Goal: Information Seeking & Learning: Learn about a topic

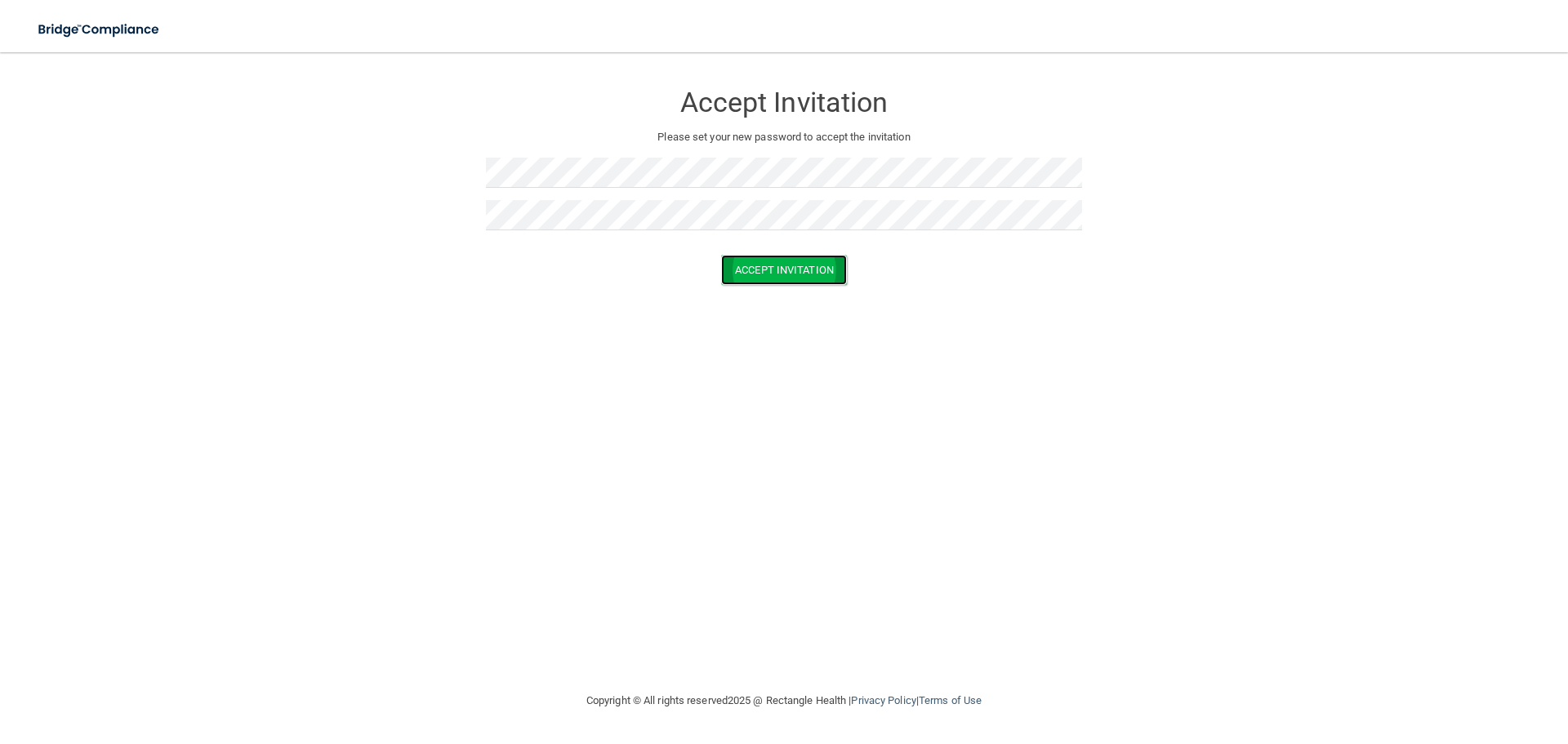
click at [804, 271] on button "Accept Invitation" at bounding box center [784, 270] width 126 height 30
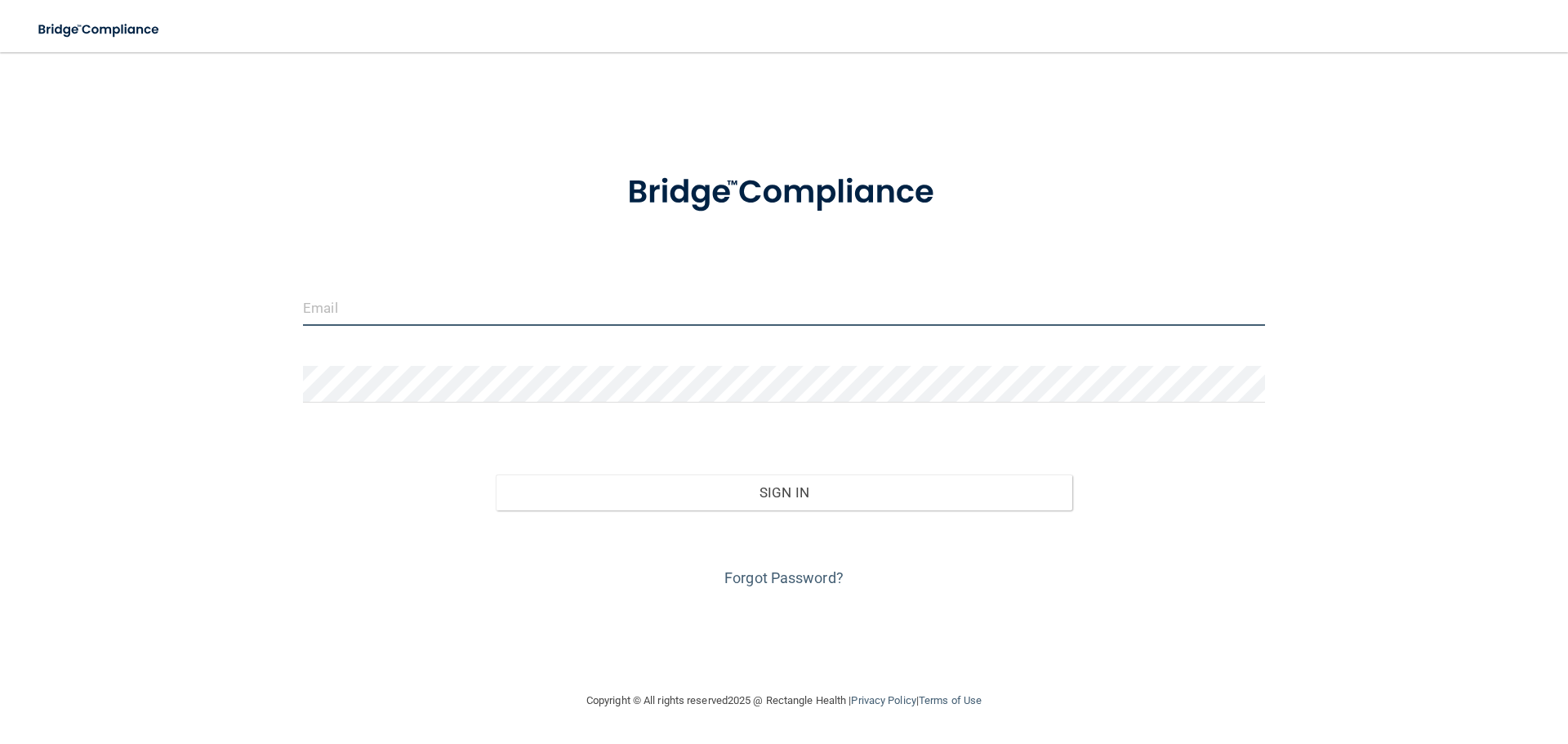
click at [504, 307] on input "email" at bounding box center [784, 307] width 963 height 36
type input "[EMAIL_ADDRESS][DOMAIN_NAME]"
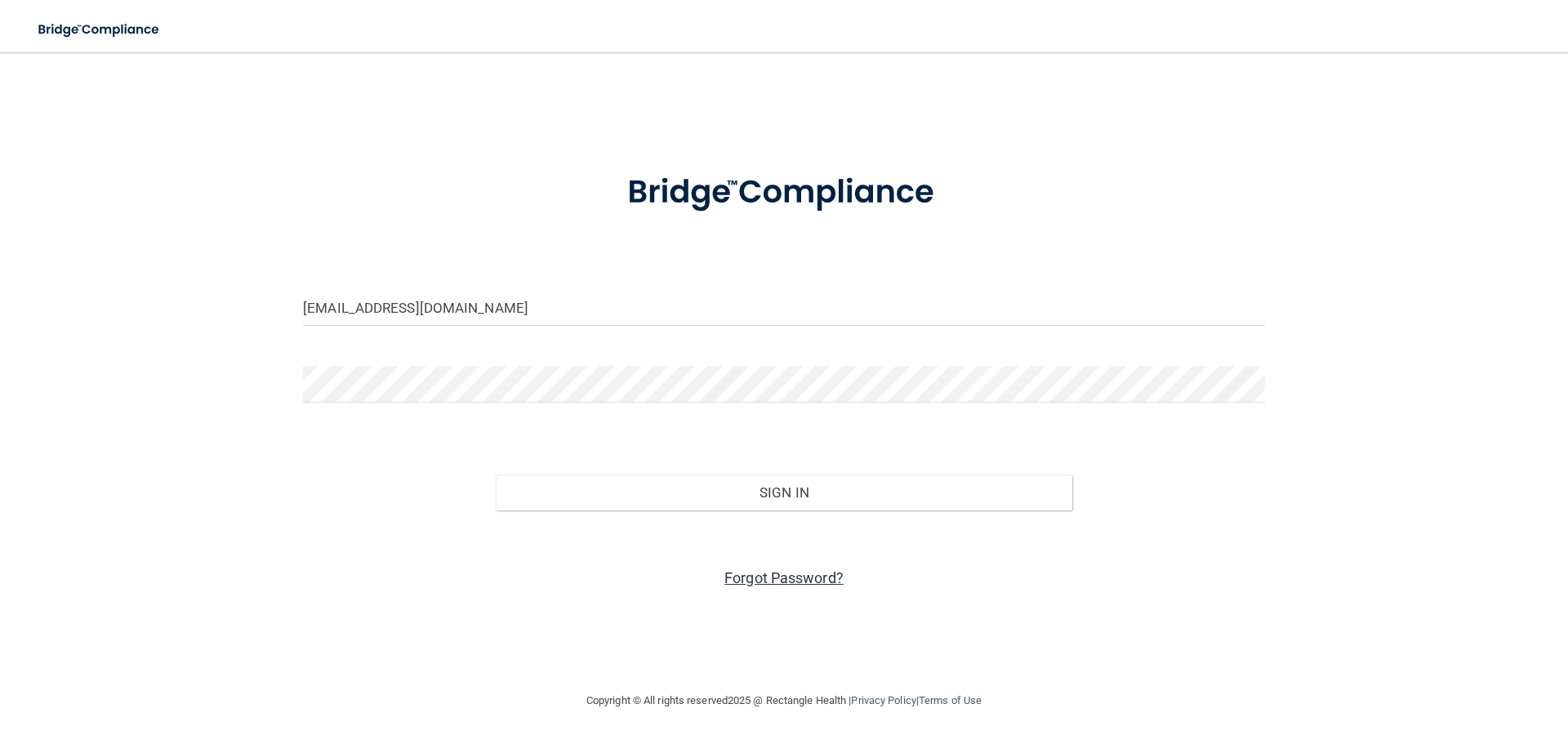
click at [780, 570] on link "Forgot Password?" at bounding box center [784, 577] width 120 height 17
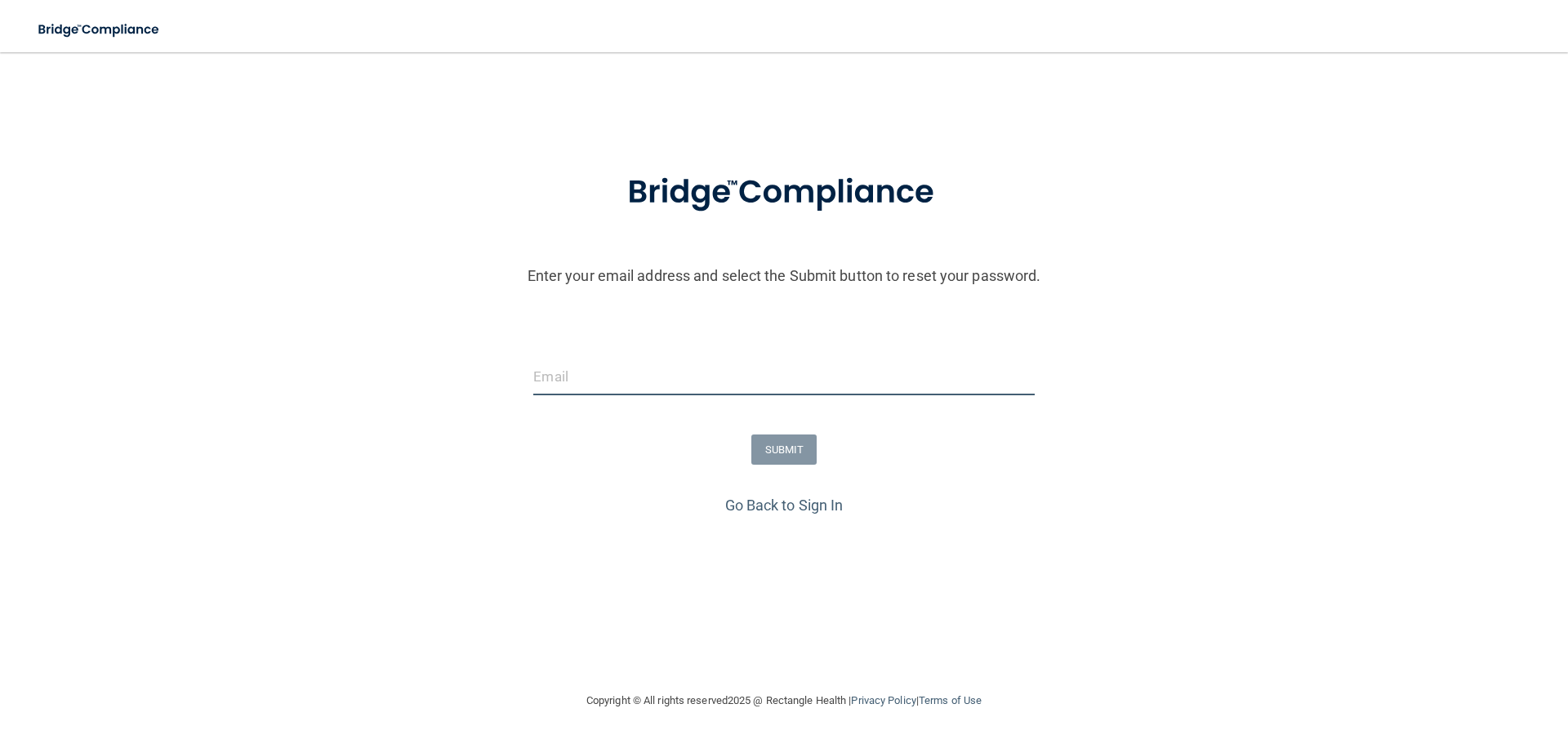
click at [629, 381] on input "email" at bounding box center [784, 376] width 500 height 36
type input "[EMAIL_ADDRESS][DOMAIN_NAME]"
click at [781, 453] on button "SUBMIT" at bounding box center [784, 450] width 66 height 30
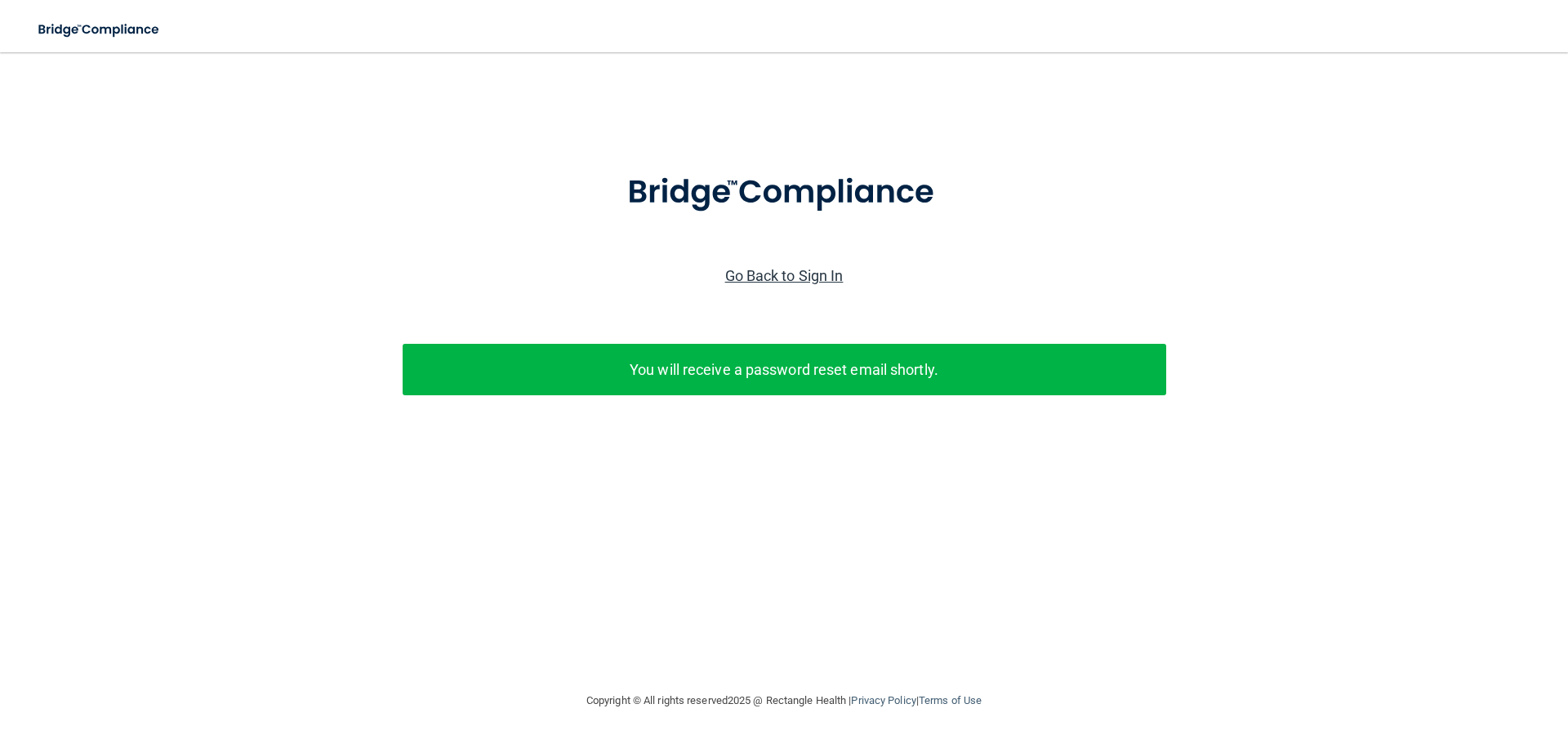
click at [810, 270] on link "Go Back to Sign In" at bounding box center [784, 275] width 119 height 17
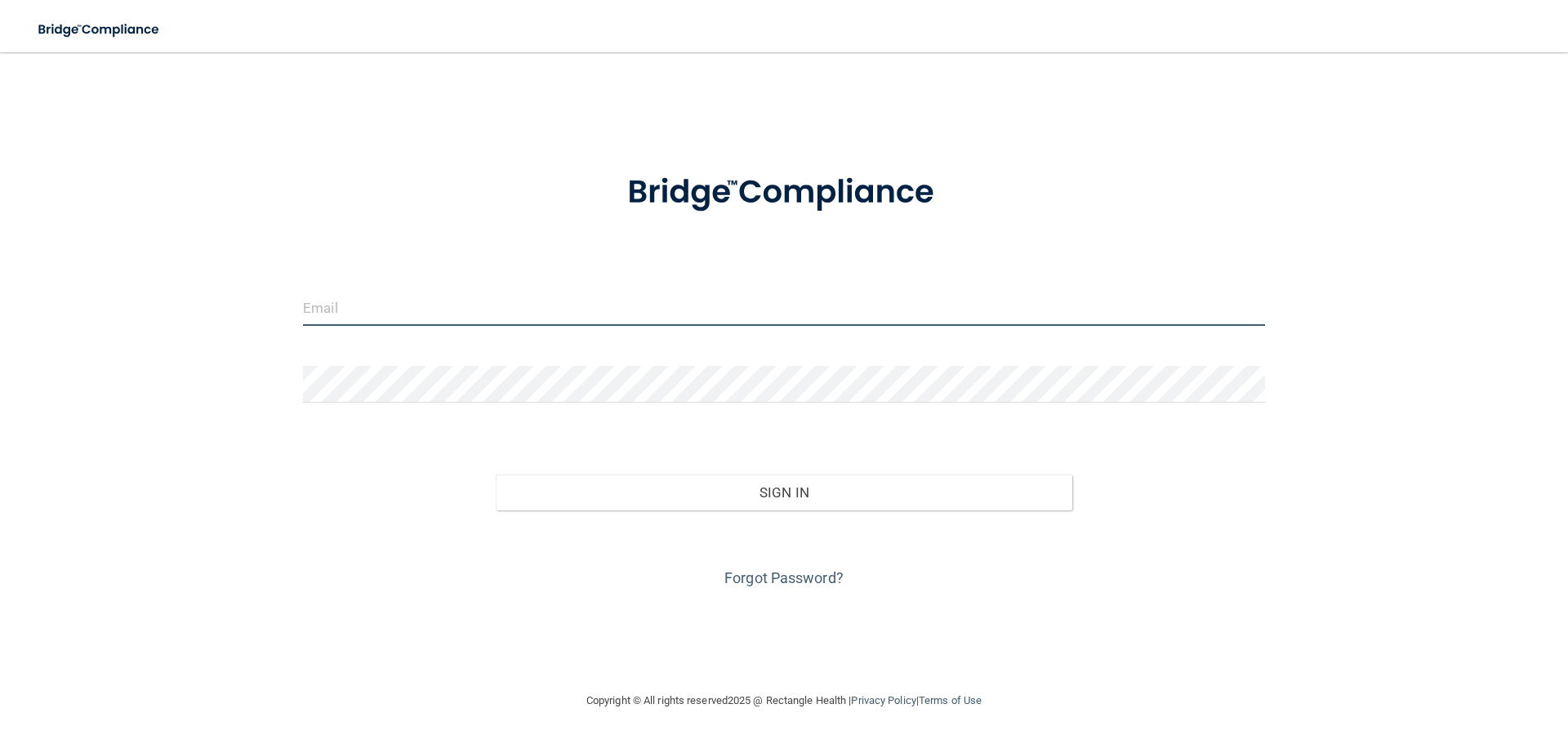
click at [442, 304] on input "email" at bounding box center [784, 307] width 963 height 36
type input "[EMAIL_ADDRESS][DOMAIN_NAME]"
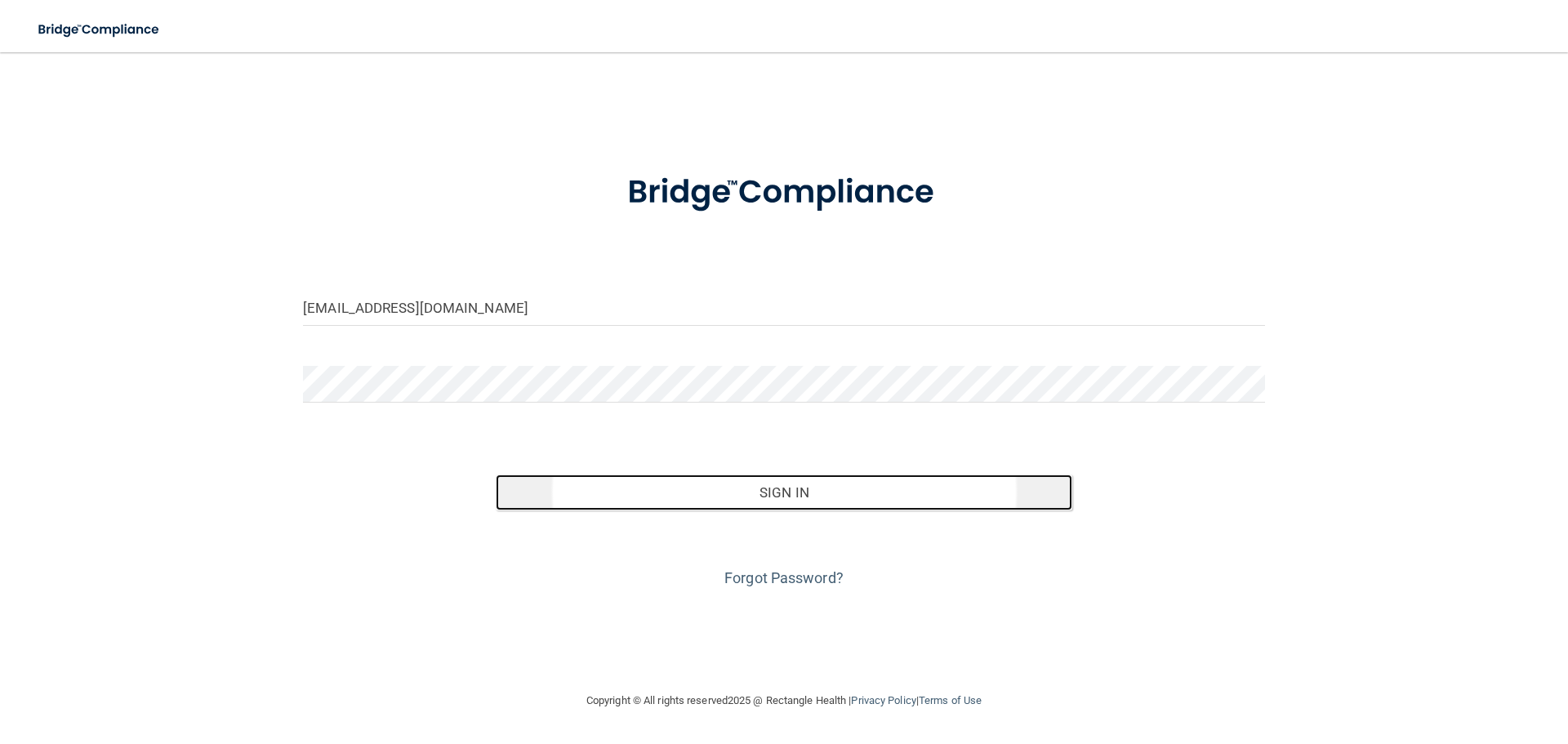
click at [792, 495] on button "Sign In" at bounding box center [784, 493] width 578 height 36
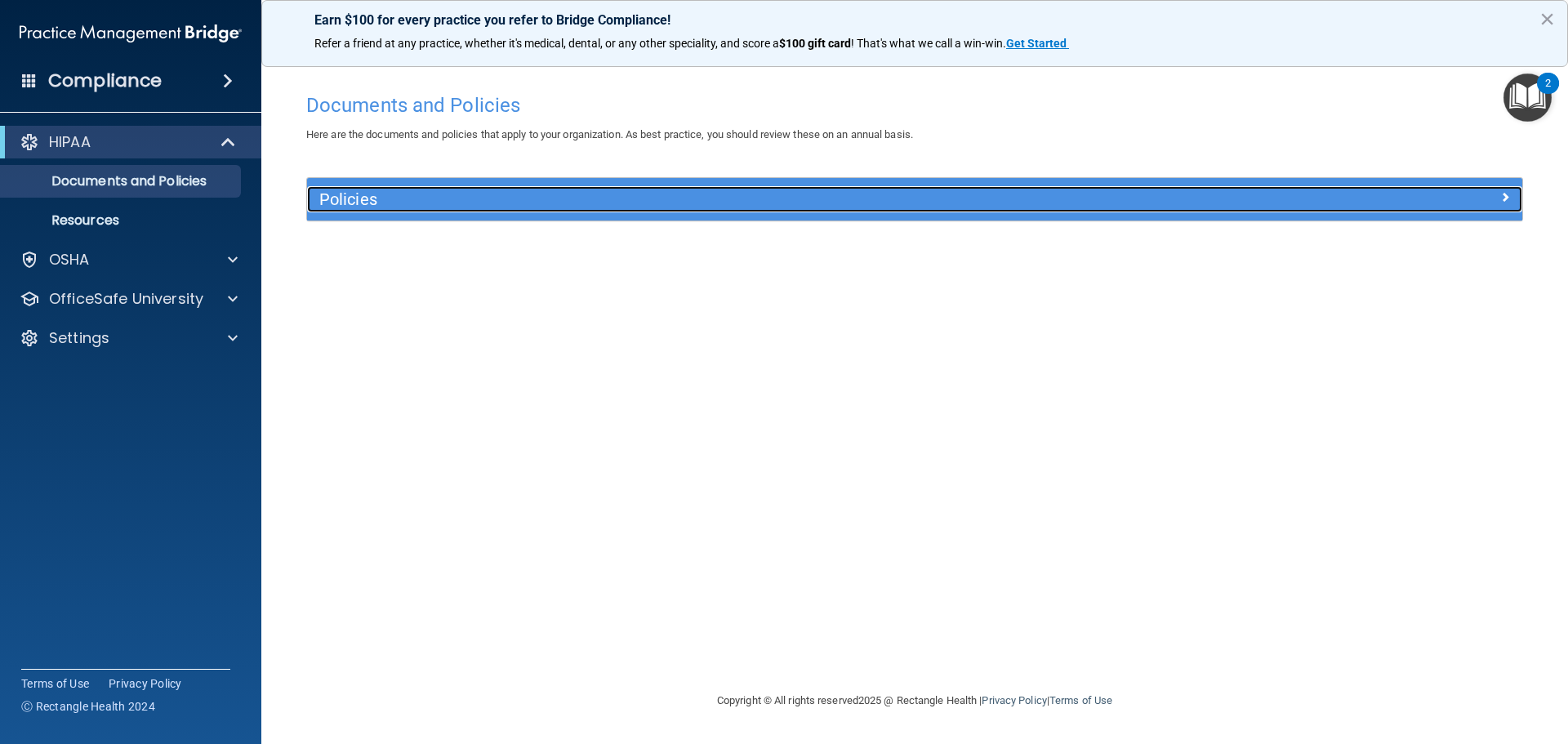
click at [1505, 195] on span at bounding box center [1505, 197] width 10 height 20
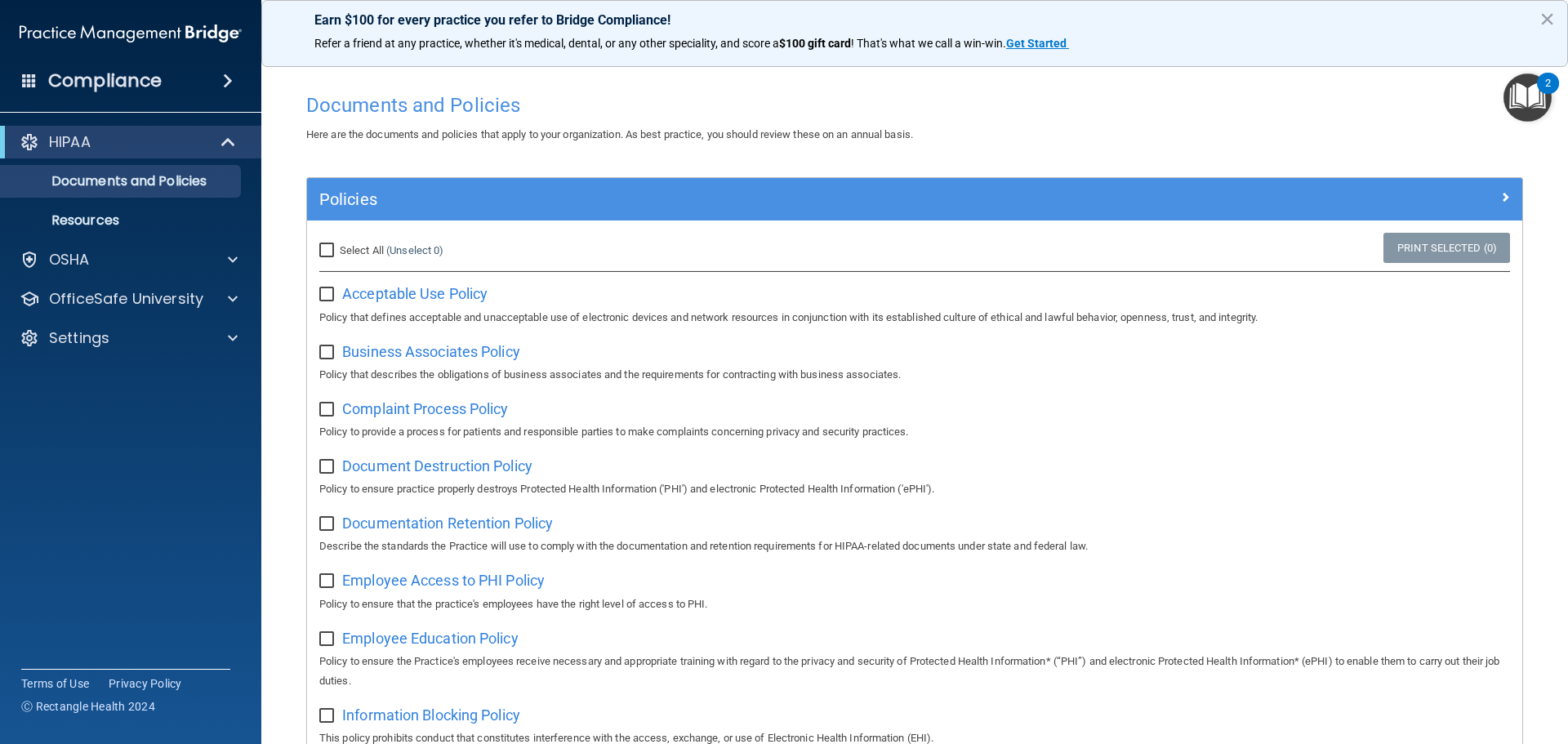
click at [1534, 94] on img "Open Resource Center, 2 new notifications" at bounding box center [1528, 97] width 48 height 48
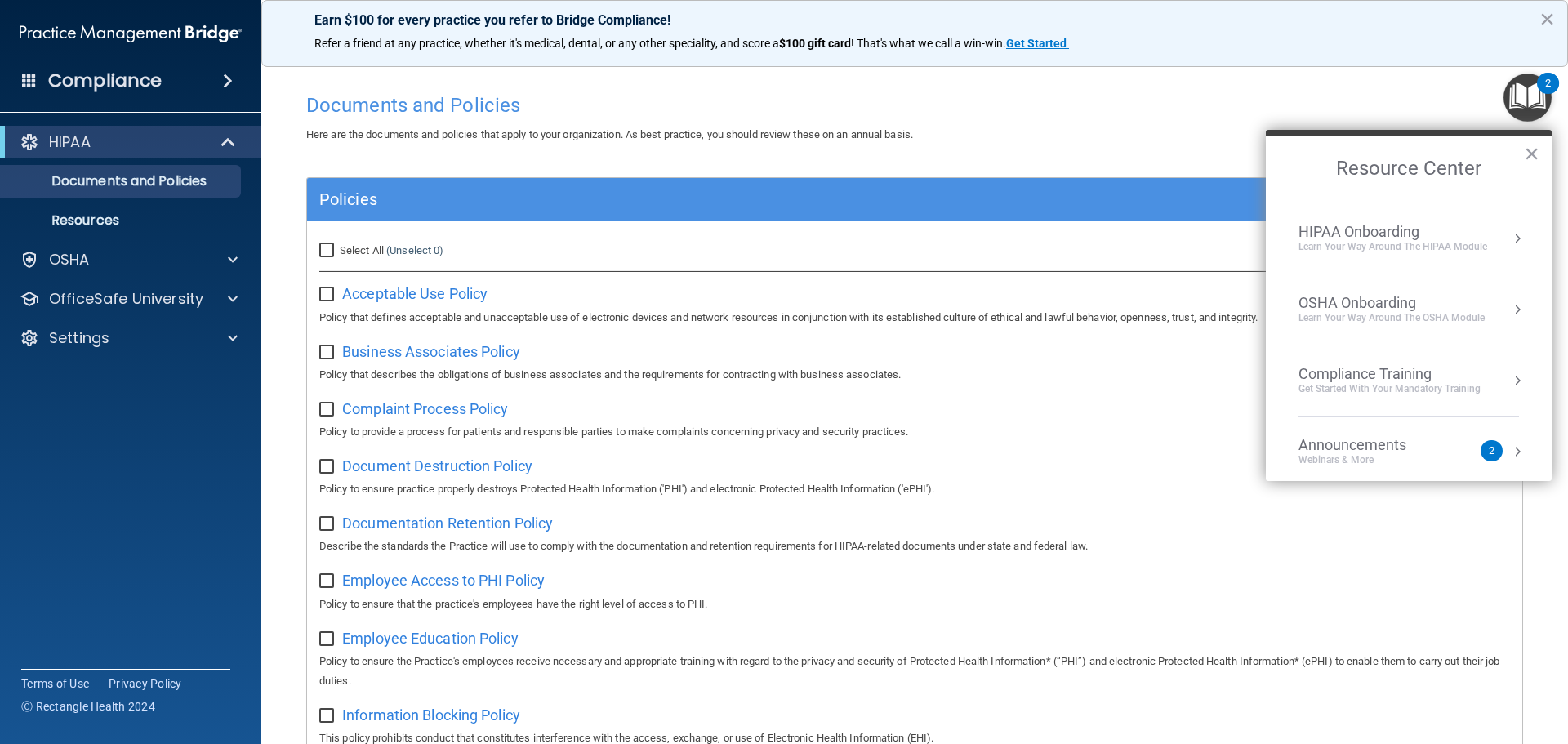
click at [1509, 453] on button "Resource Center" at bounding box center [1517, 452] width 17 height 17
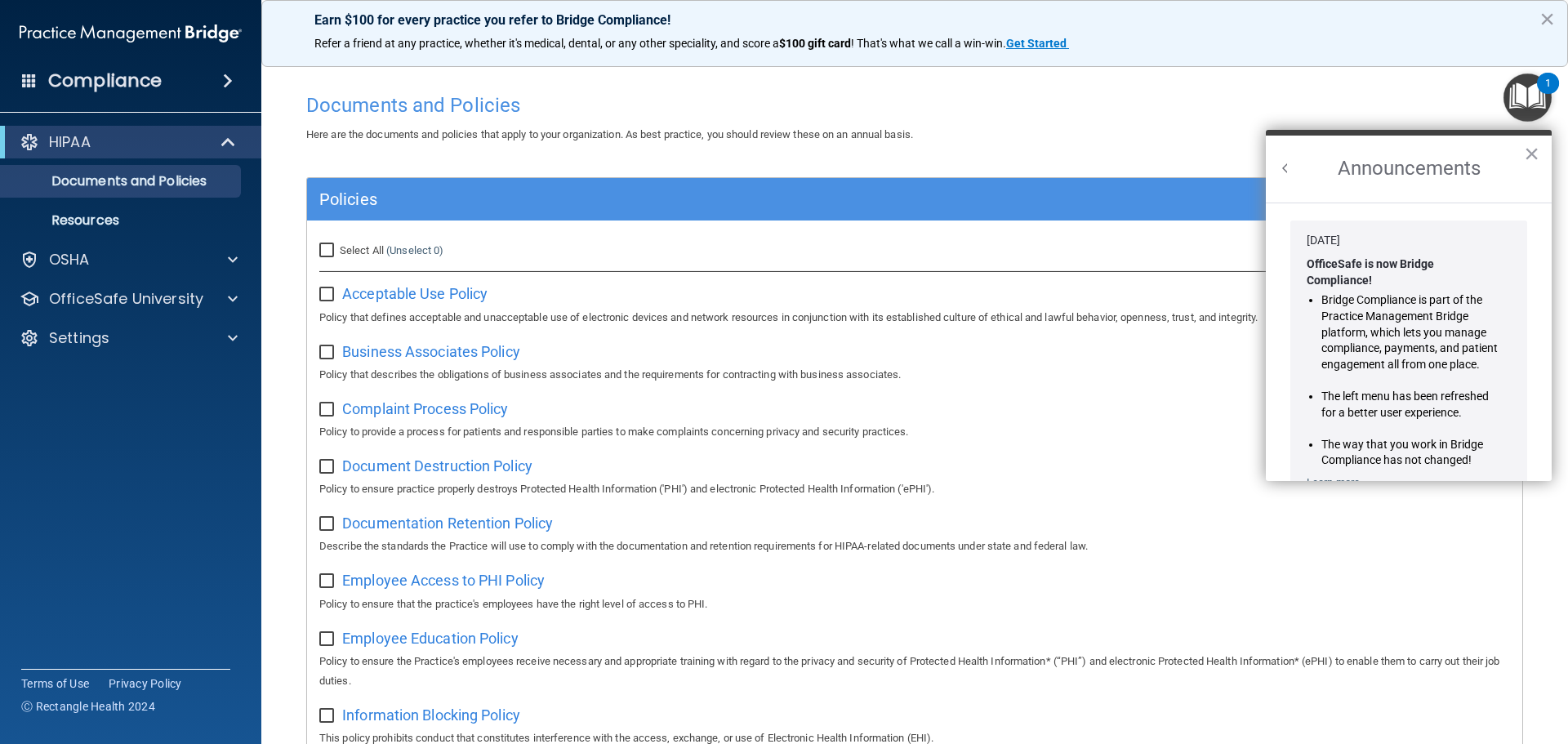
scroll to position [287, 0]
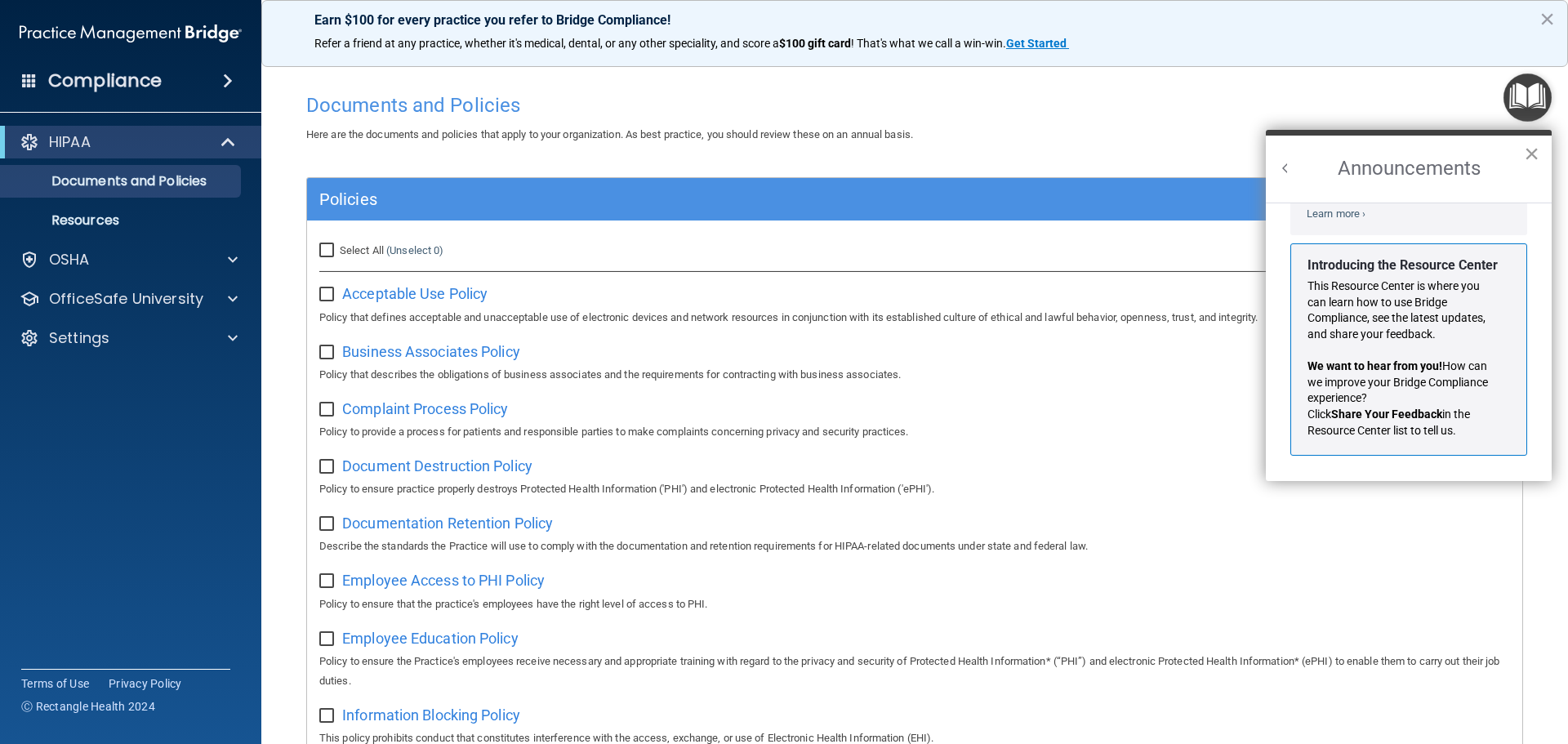
click at [1534, 154] on button "×" at bounding box center [1532, 153] width 16 height 27
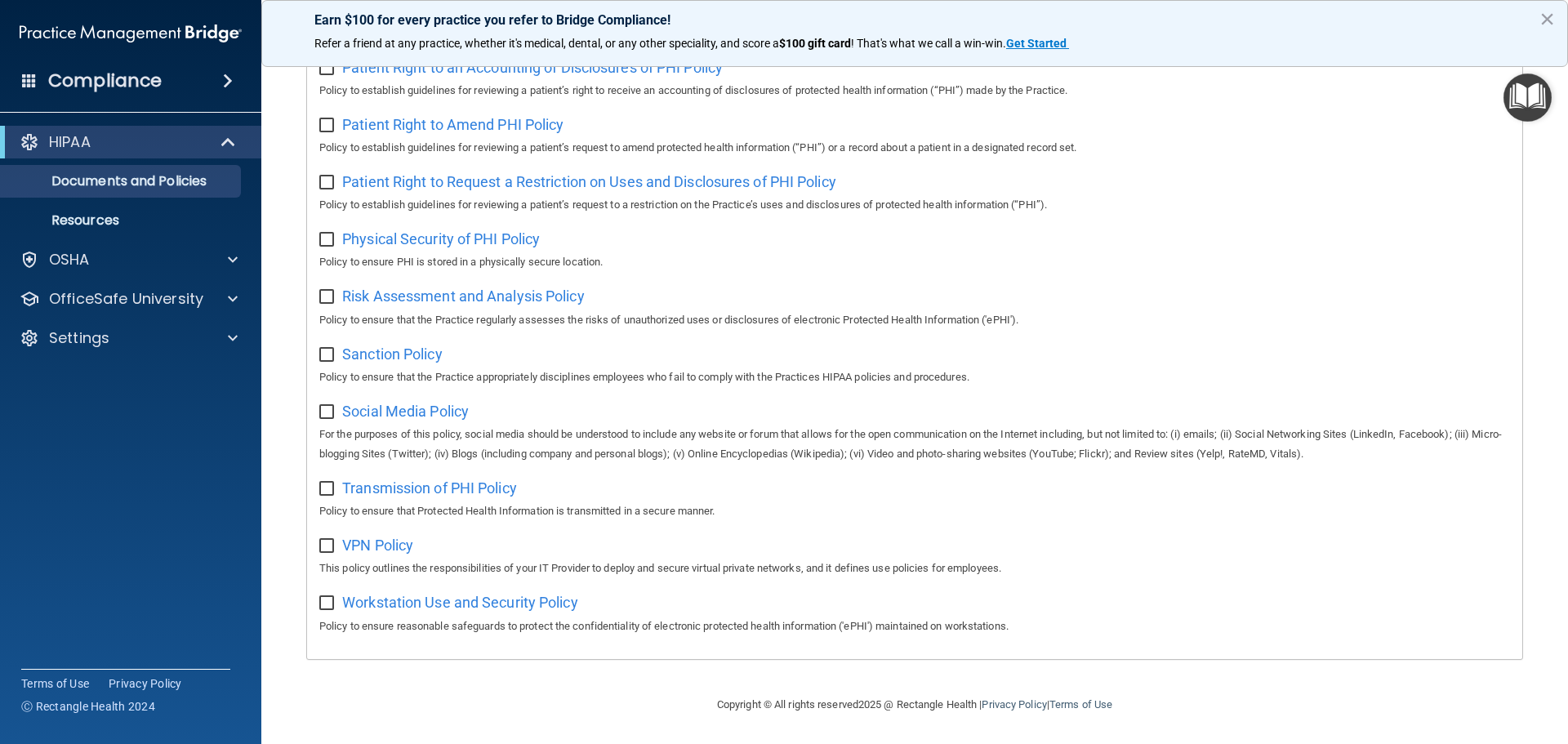
scroll to position [0, 0]
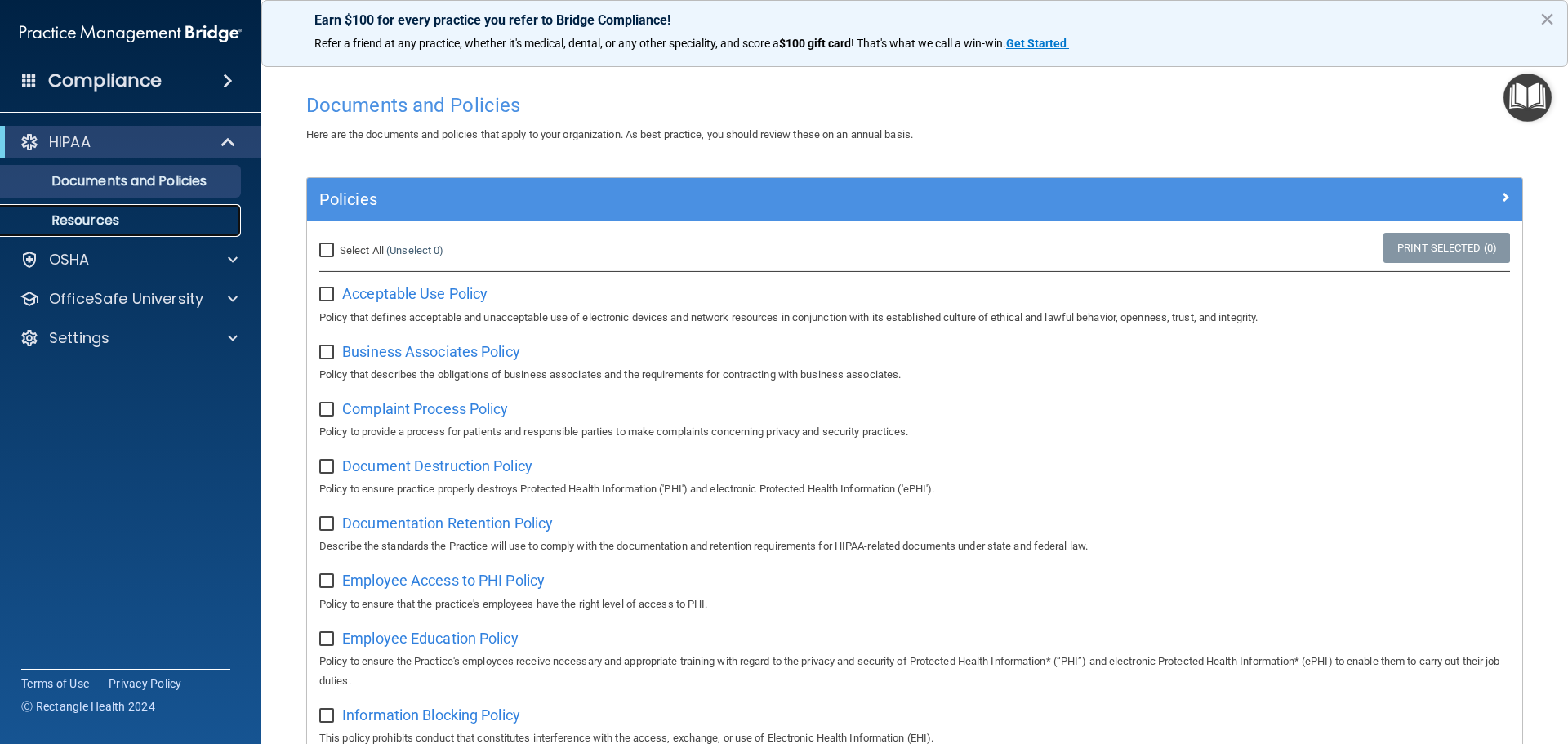
click at [82, 218] on p "Resources" at bounding box center [122, 220] width 223 height 17
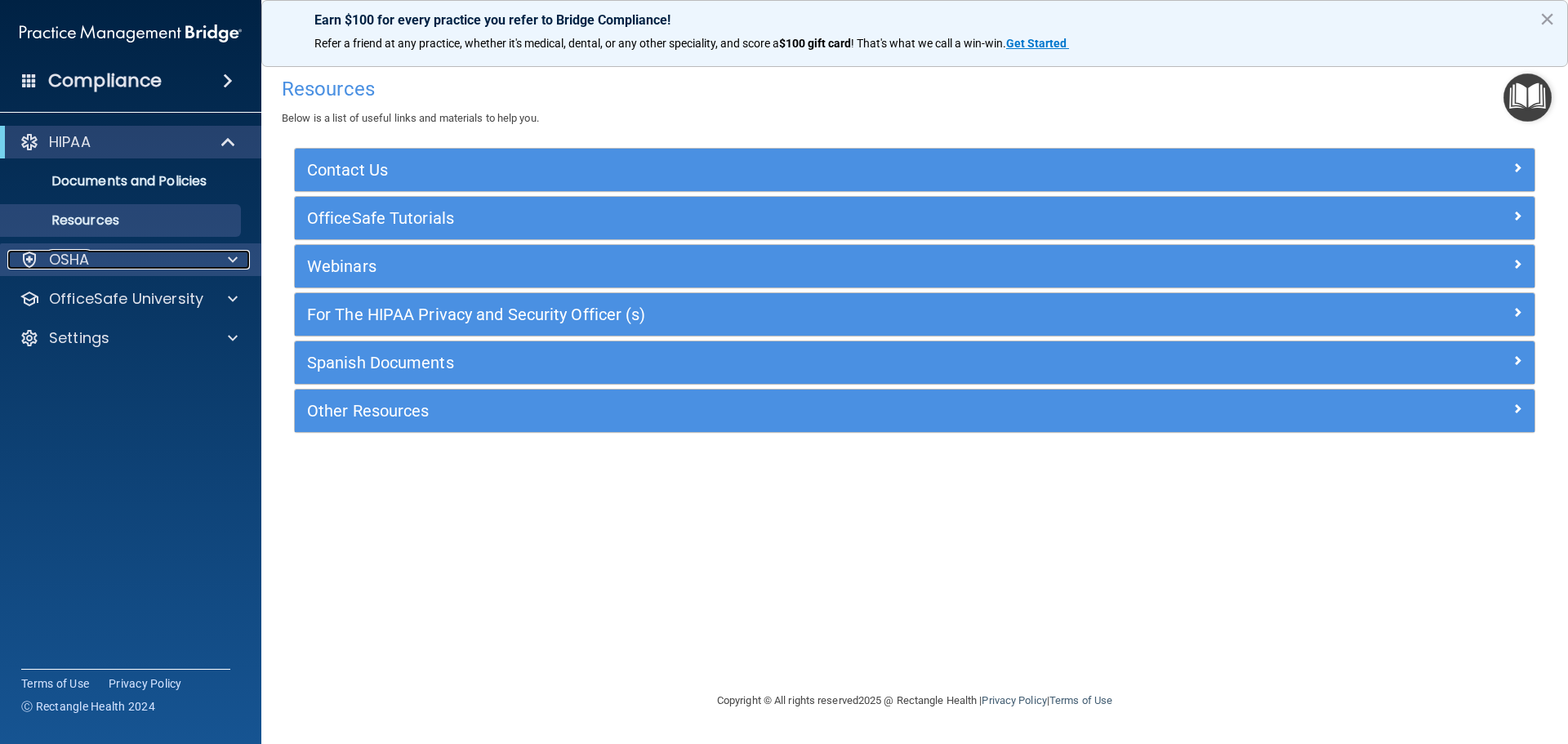
click at [81, 263] on p "OSHA" at bounding box center [70, 260] width 41 height 20
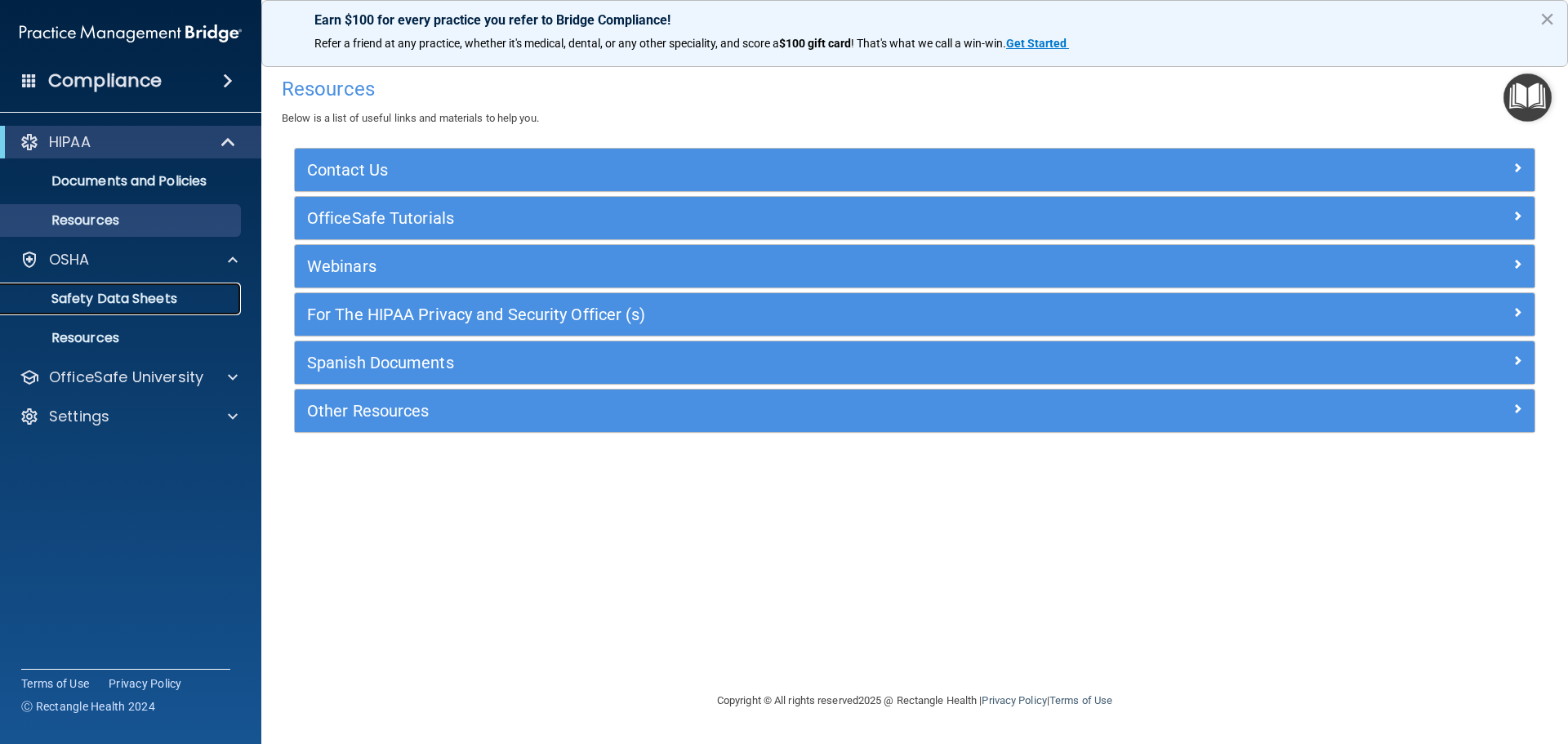
click at [129, 292] on p "Safety Data Sheets" at bounding box center [122, 298] width 223 height 17
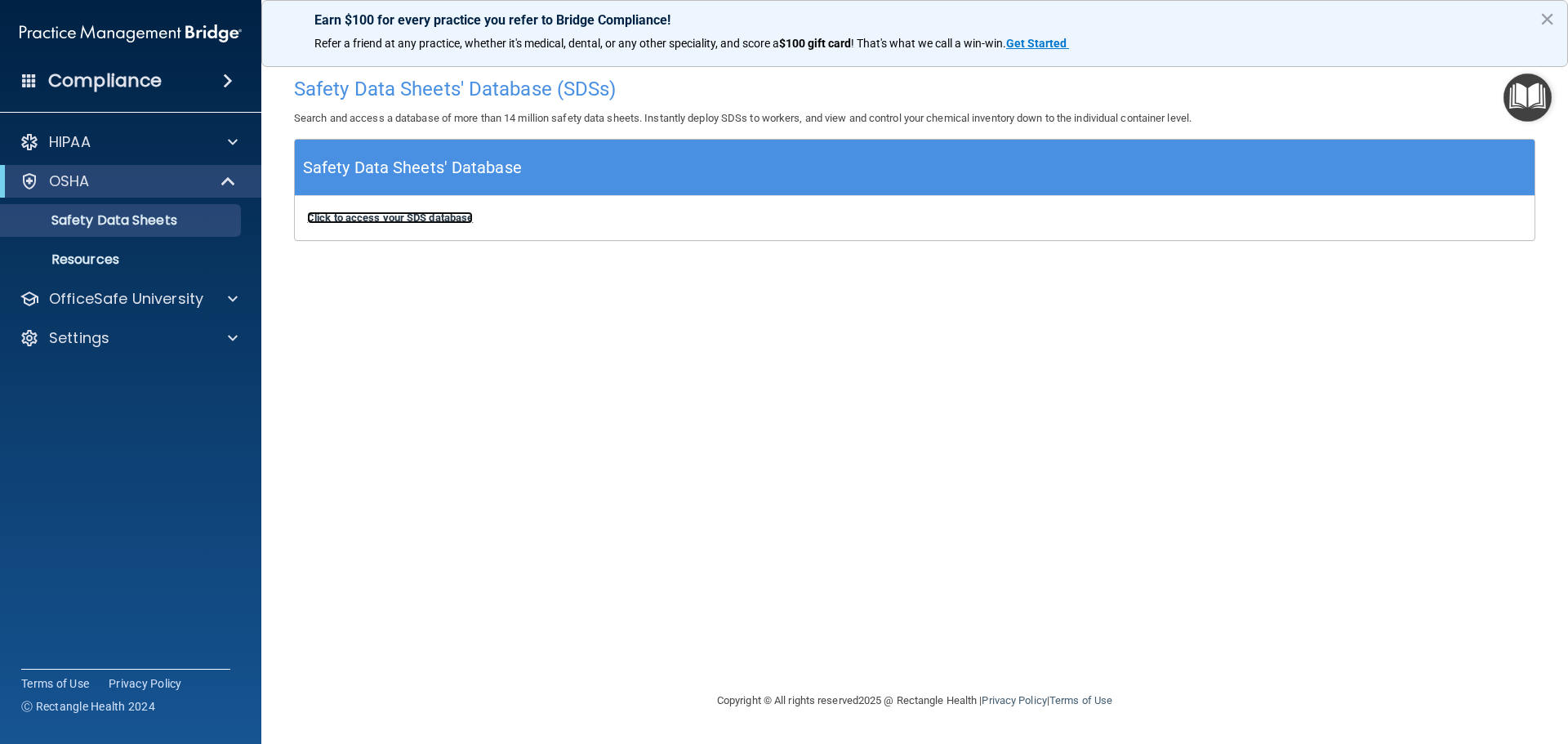
click at [398, 219] on b "Click to access your SDS database" at bounding box center [390, 218] width 166 height 12
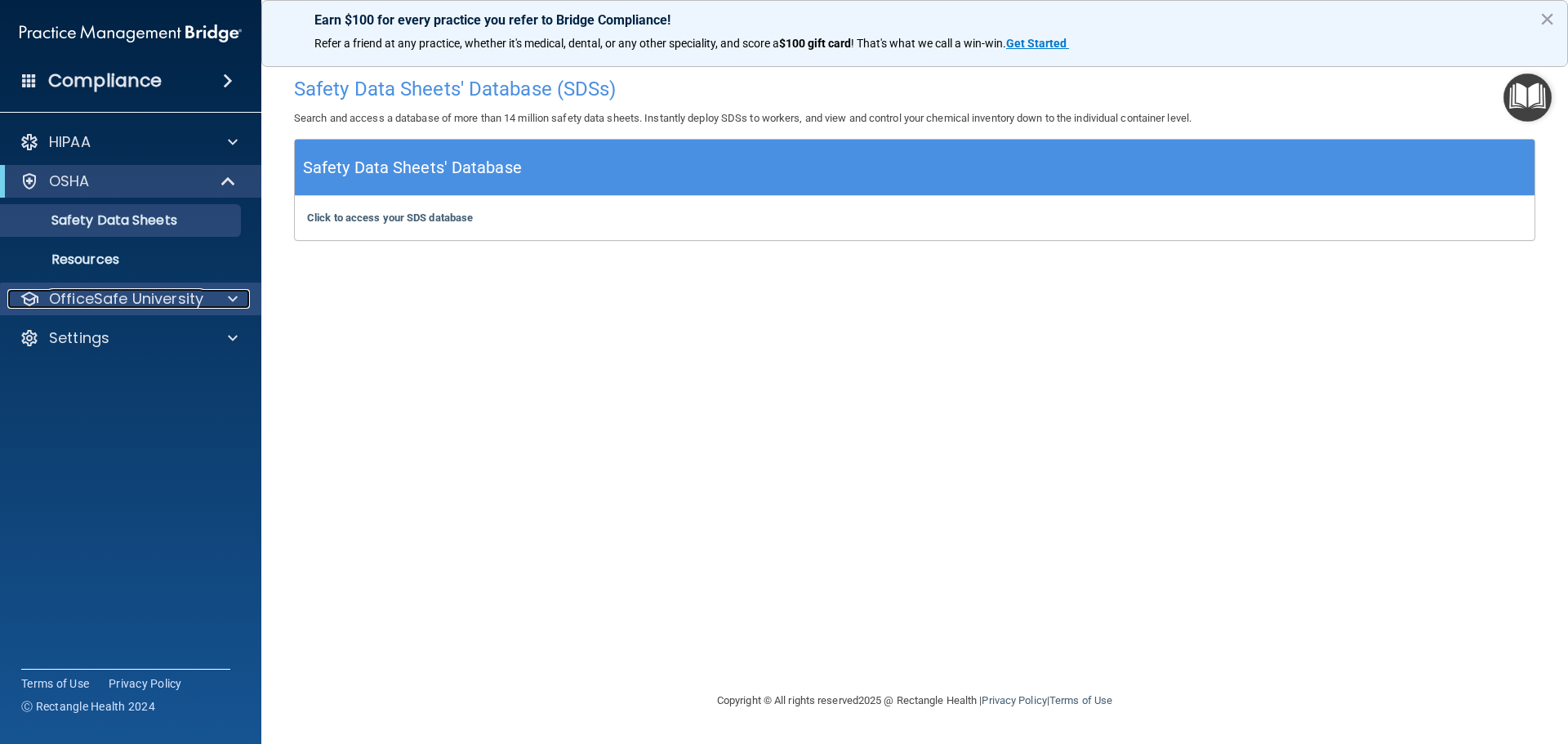
click at [151, 292] on p "OfficeSafe University" at bounding box center [126, 299] width 154 height 20
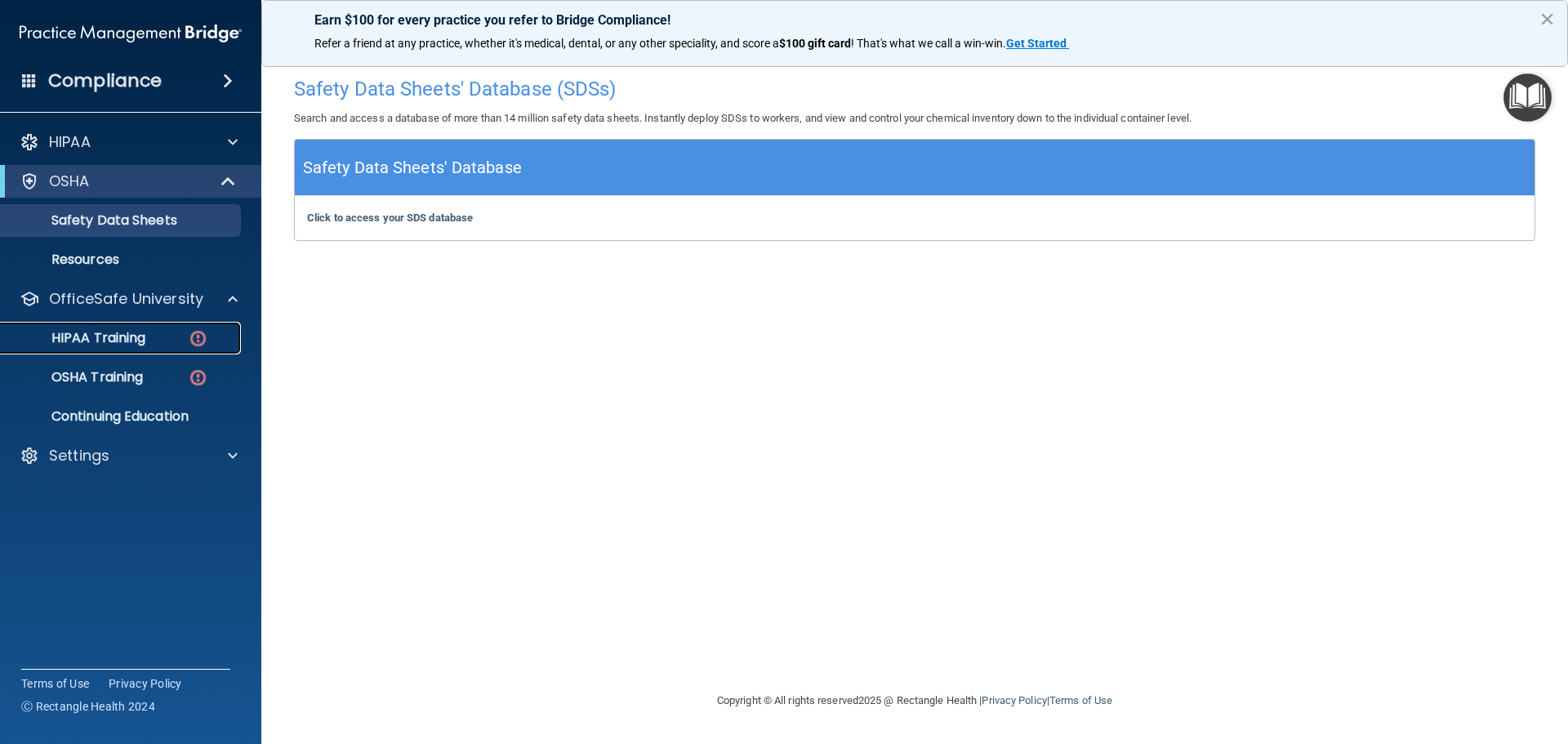
click at [123, 338] on p "HIPAA Training" at bounding box center [78, 338] width 134 height 17
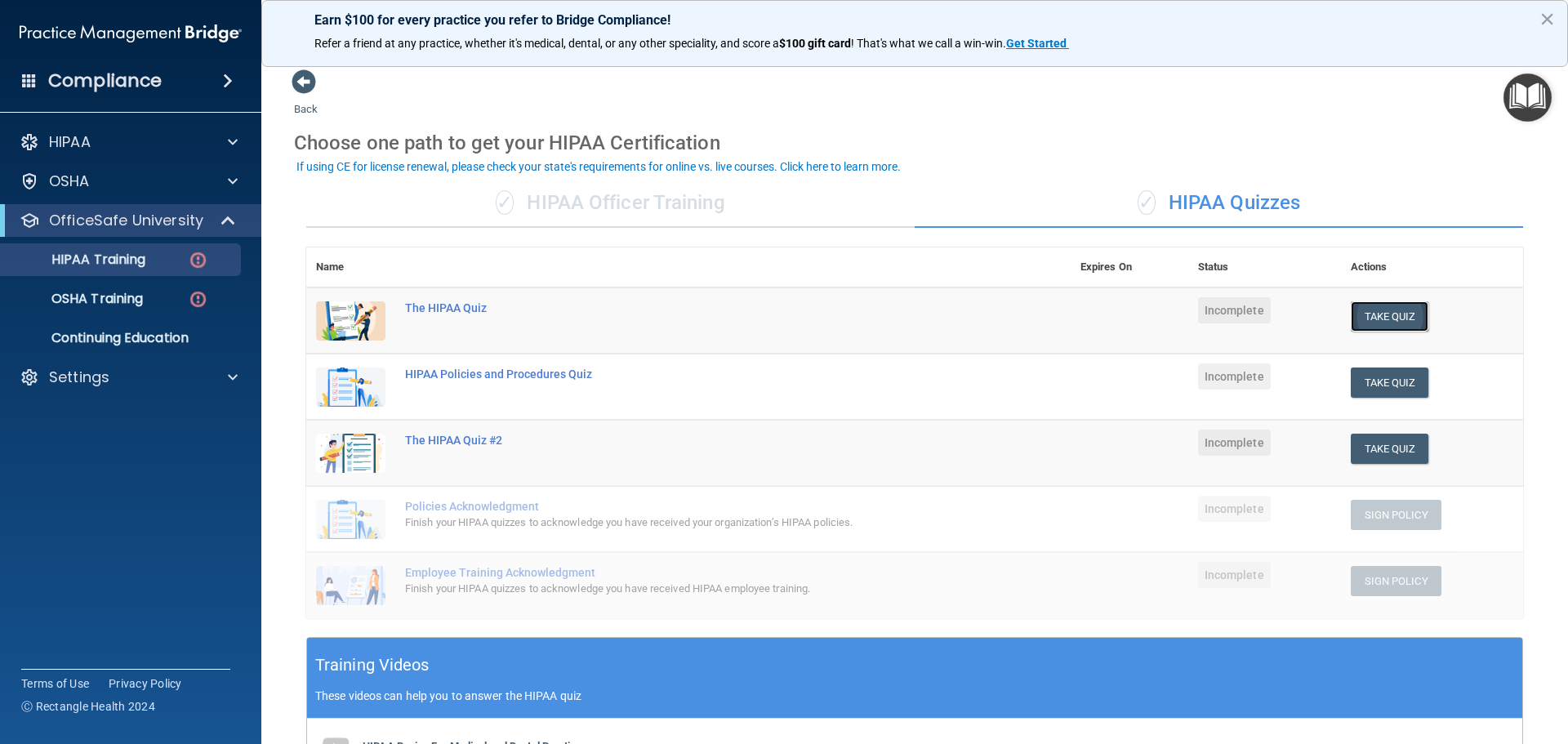
click at [1378, 310] on button "Take Quiz" at bounding box center [1390, 316] width 78 height 30
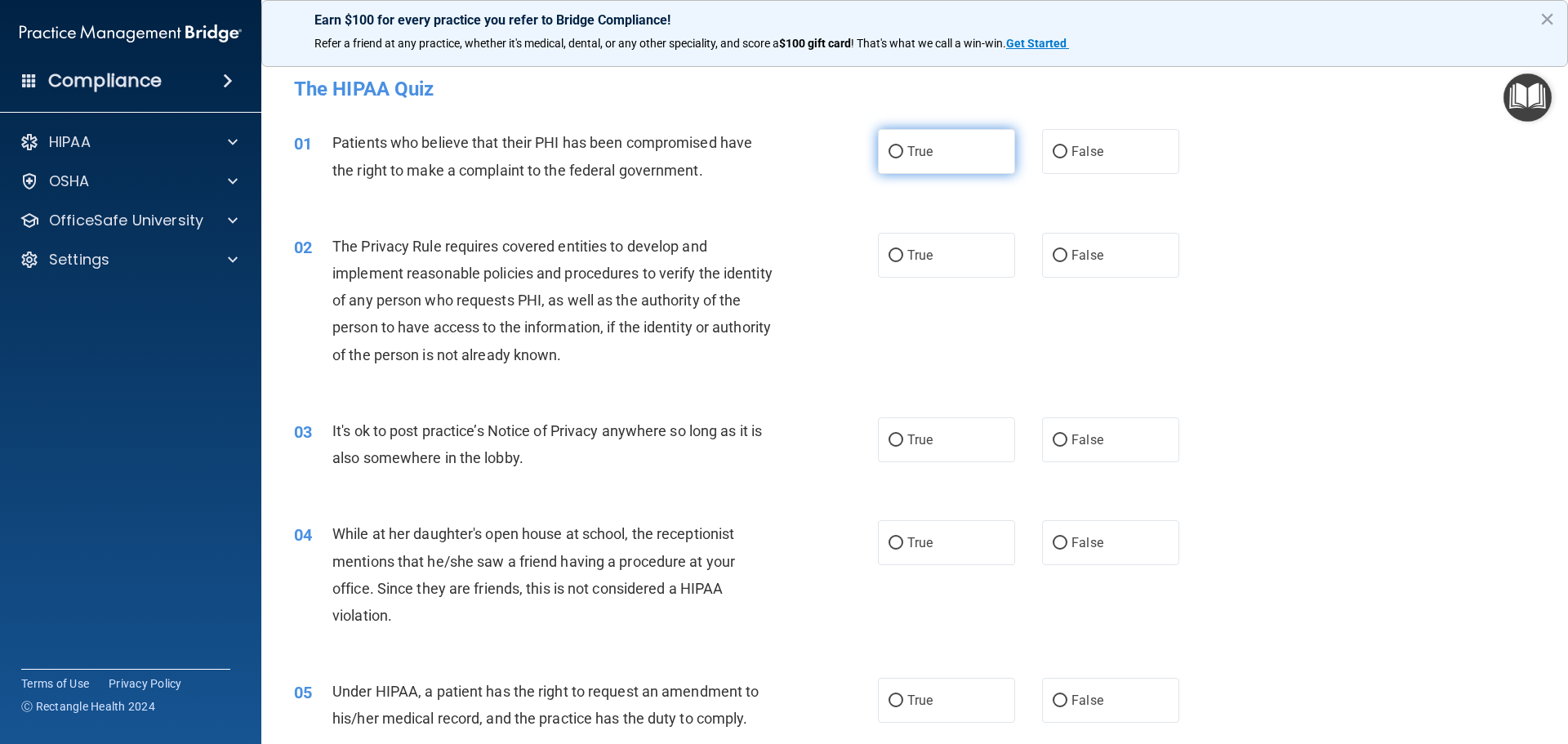
click at [891, 152] on input "True" at bounding box center [896, 152] width 15 height 12
radio input "true"
click at [895, 256] on input "True" at bounding box center [896, 256] width 15 height 12
radio input "true"
click at [1056, 439] on input "False" at bounding box center [1060, 441] width 15 height 12
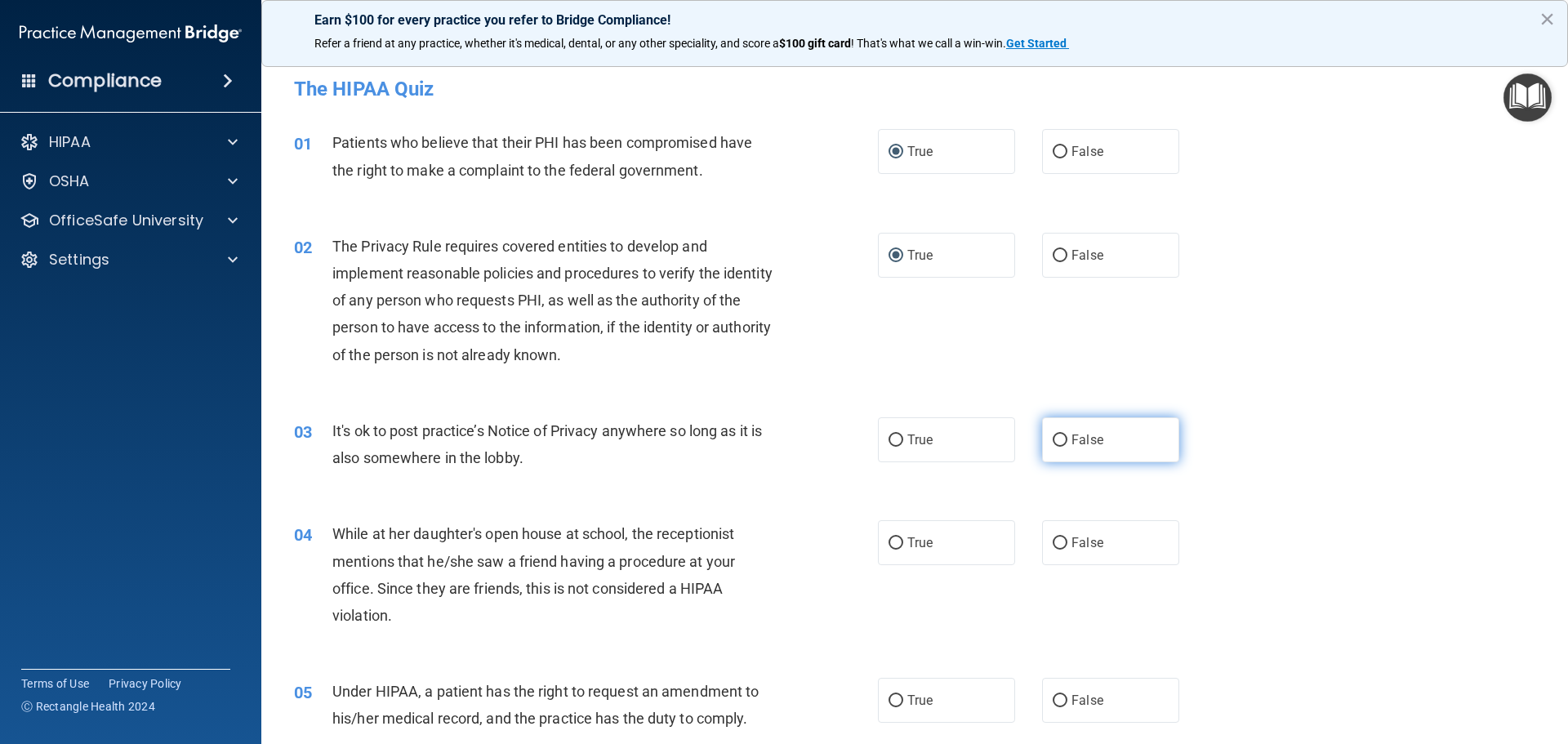
radio input "true"
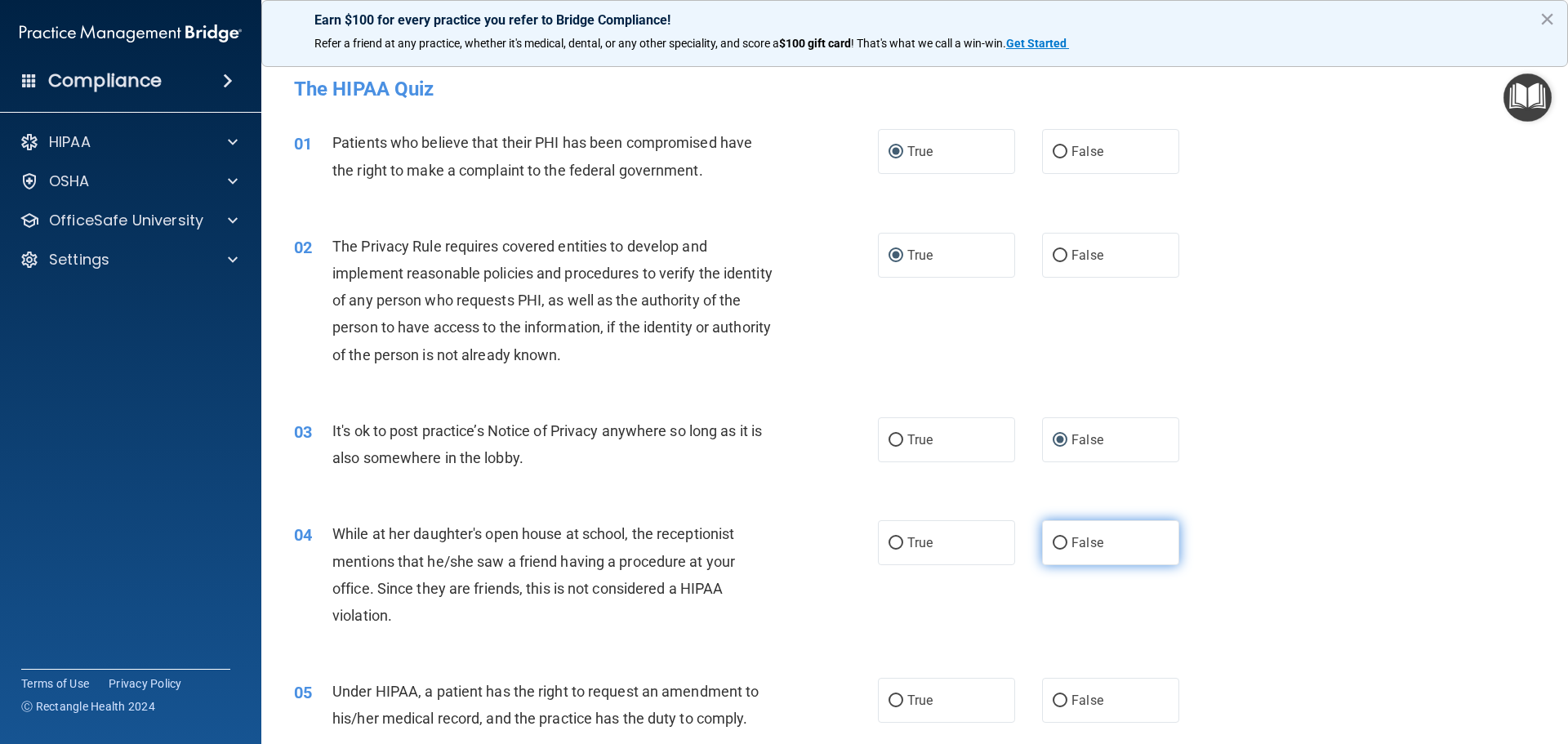
click at [1054, 538] on input "False" at bounding box center [1060, 544] width 15 height 12
radio input "true"
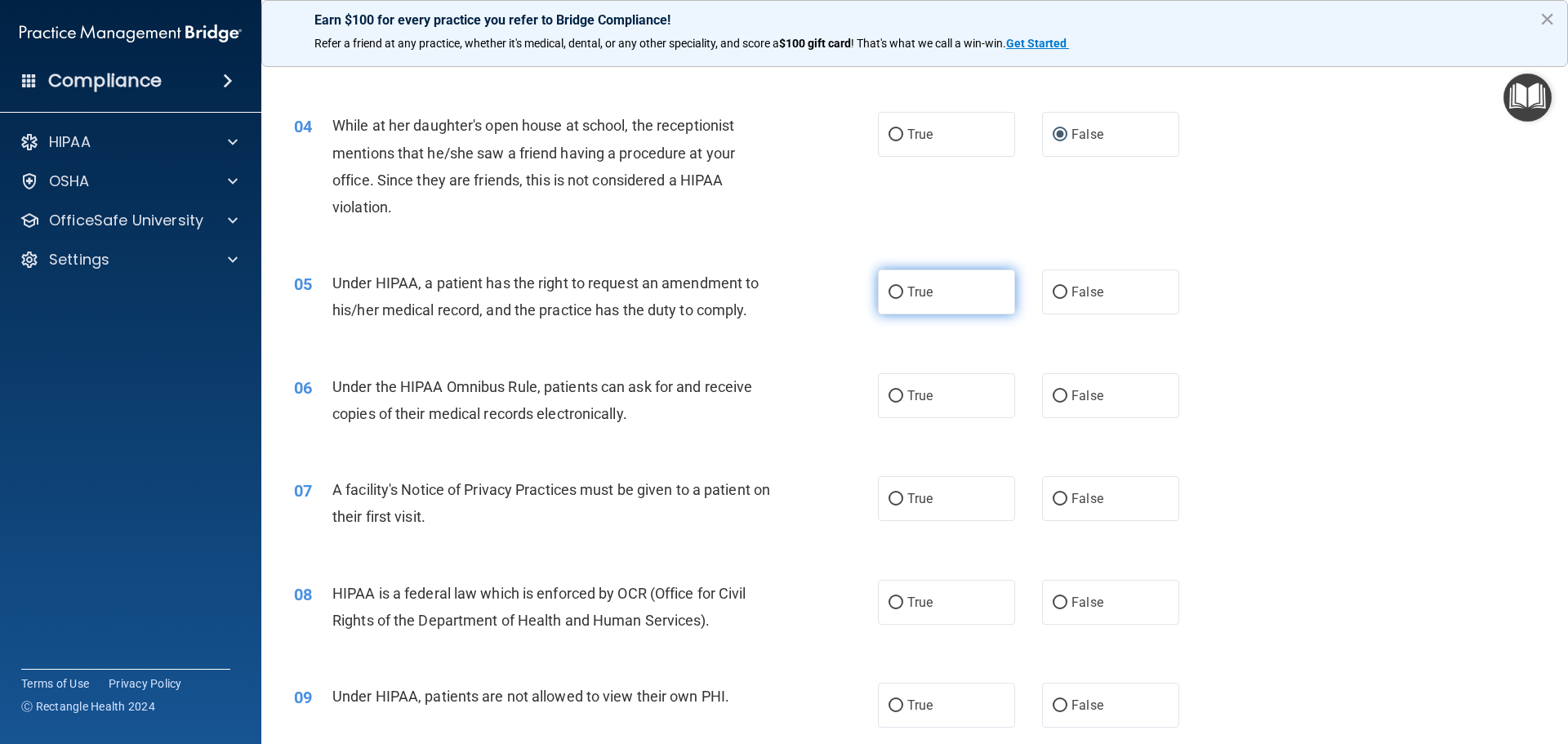
click at [891, 288] on input "True" at bounding box center [896, 292] width 15 height 12
radio input "true"
click at [895, 394] on input "True" at bounding box center [896, 397] width 15 height 12
radio input "true"
click at [889, 495] on input "True" at bounding box center [896, 500] width 15 height 12
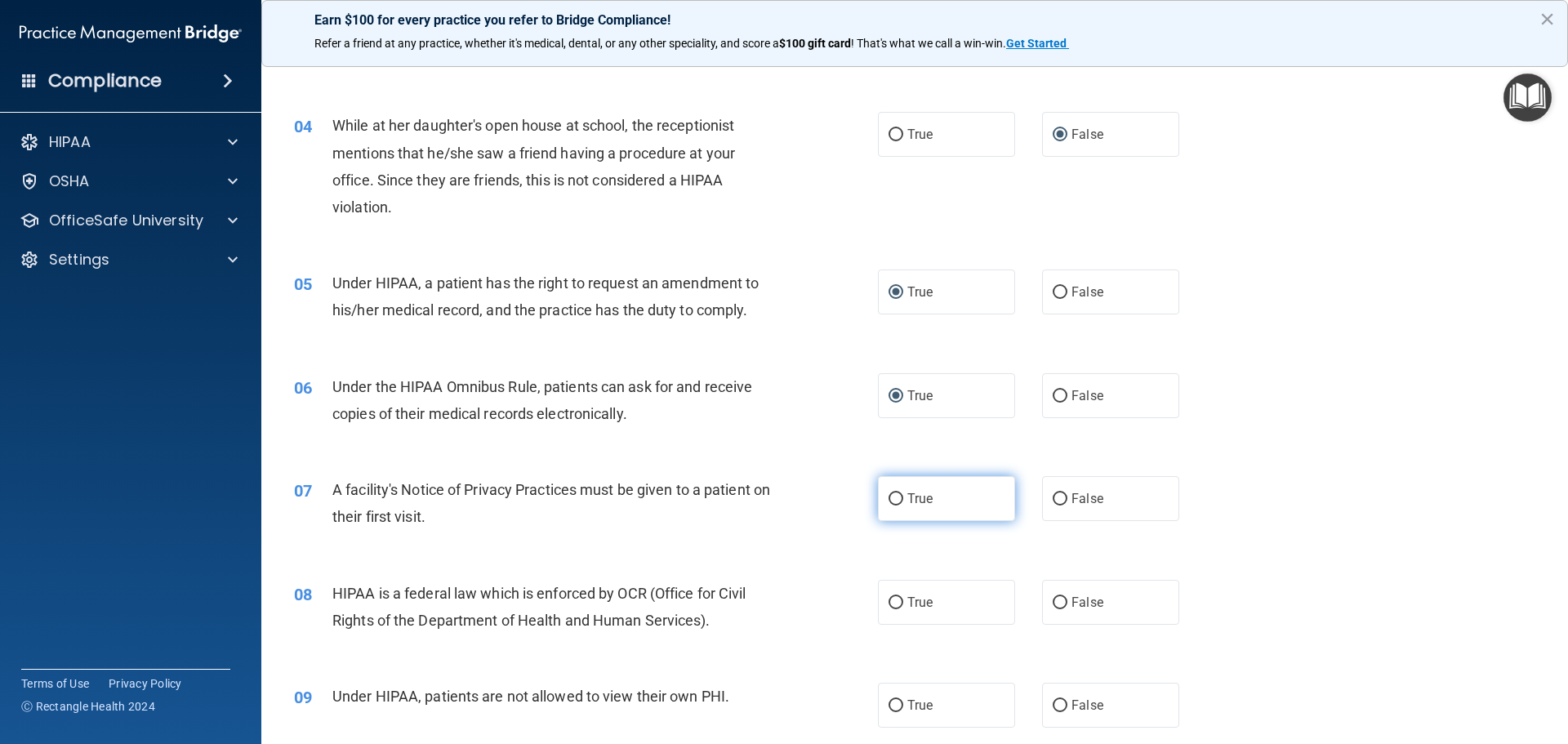
radio input "true"
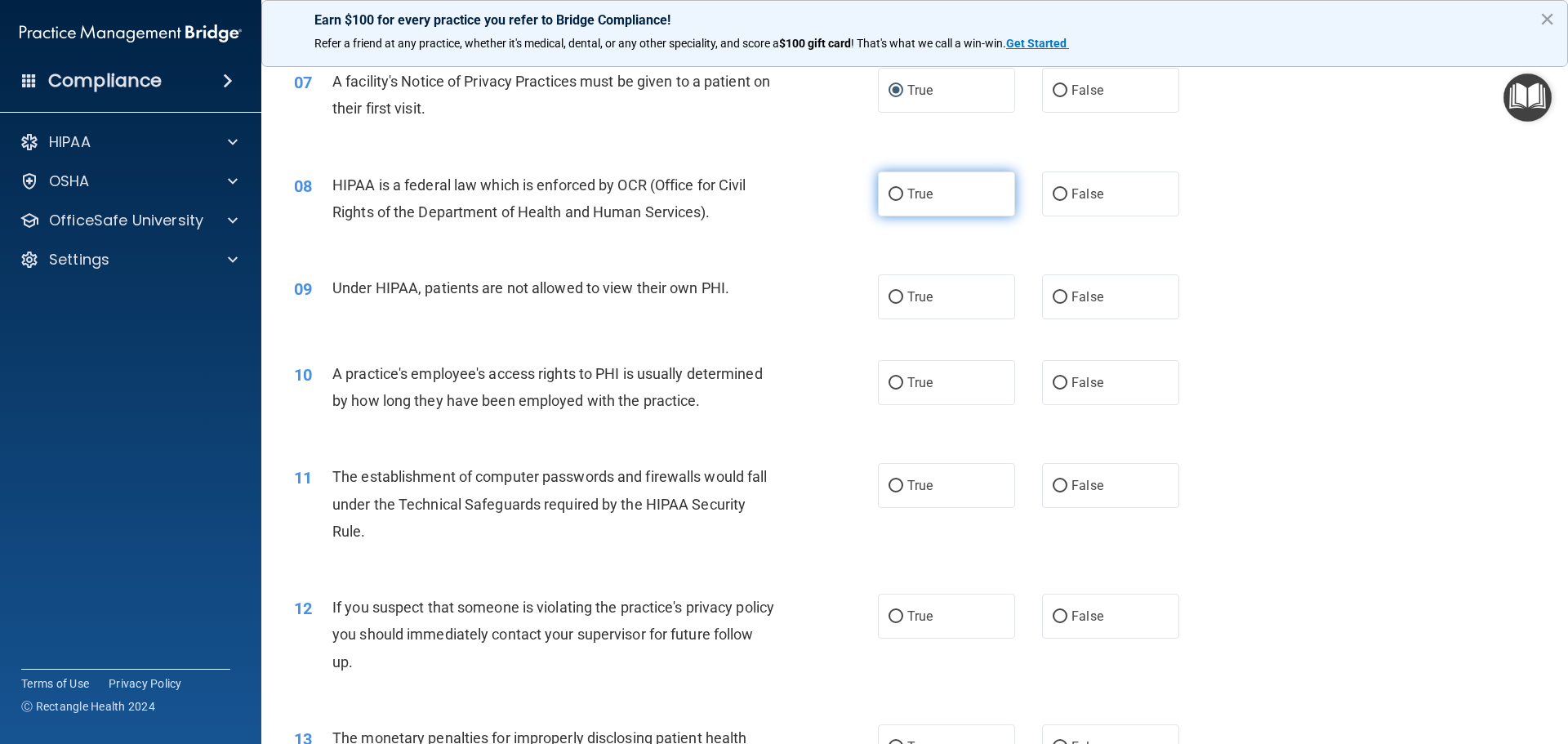
click at [895, 191] on input "True" at bounding box center [896, 194] width 15 height 12
radio input "true"
click at [1053, 292] on input "False" at bounding box center [1060, 297] width 15 height 12
radio input "true"
click at [1053, 382] on input "False" at bounding box center [1060, 384] width 15 height 12
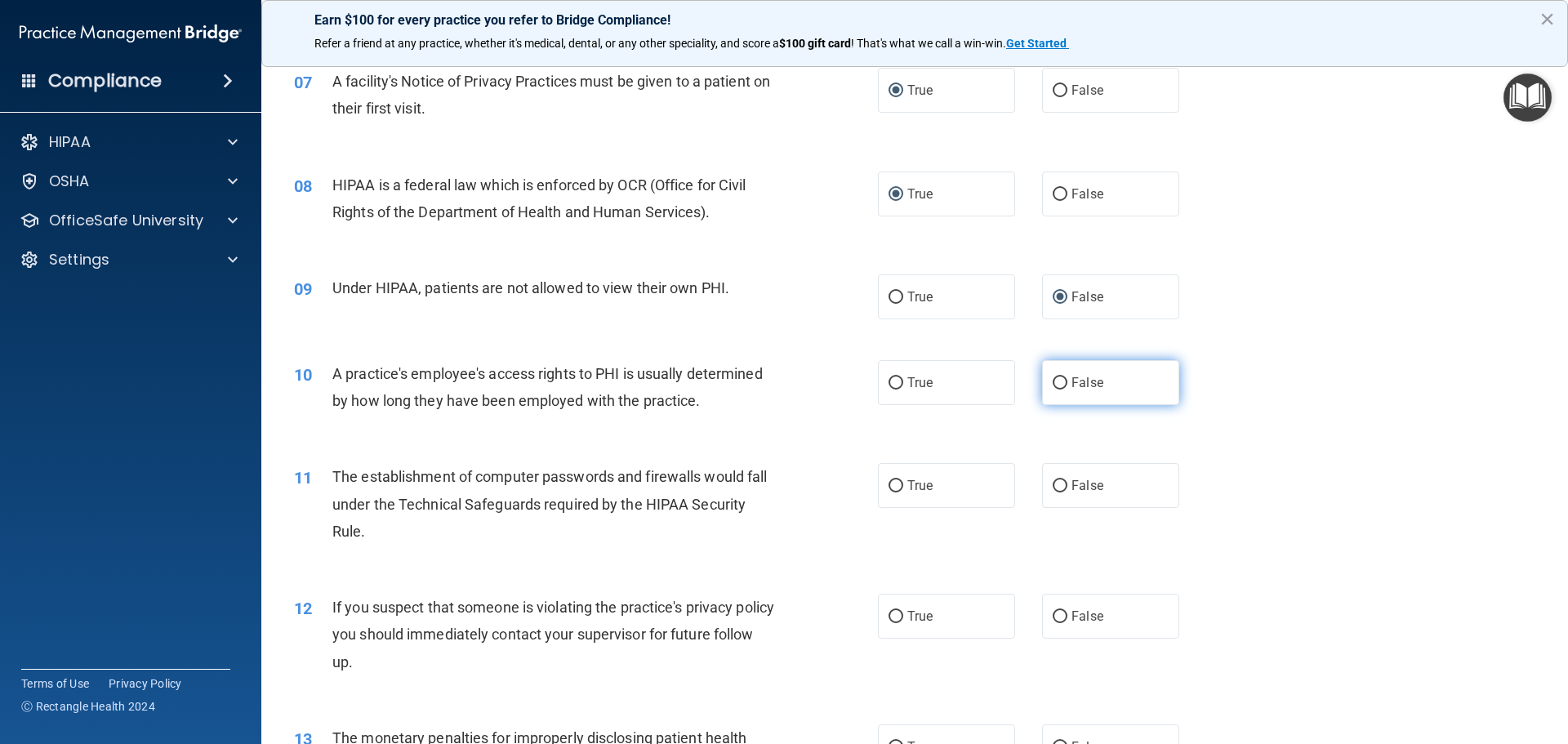
radio input "true"
click at [889, 484] on input "True" at bounding box center [896, 487] width 15 height 12
radio input "true"
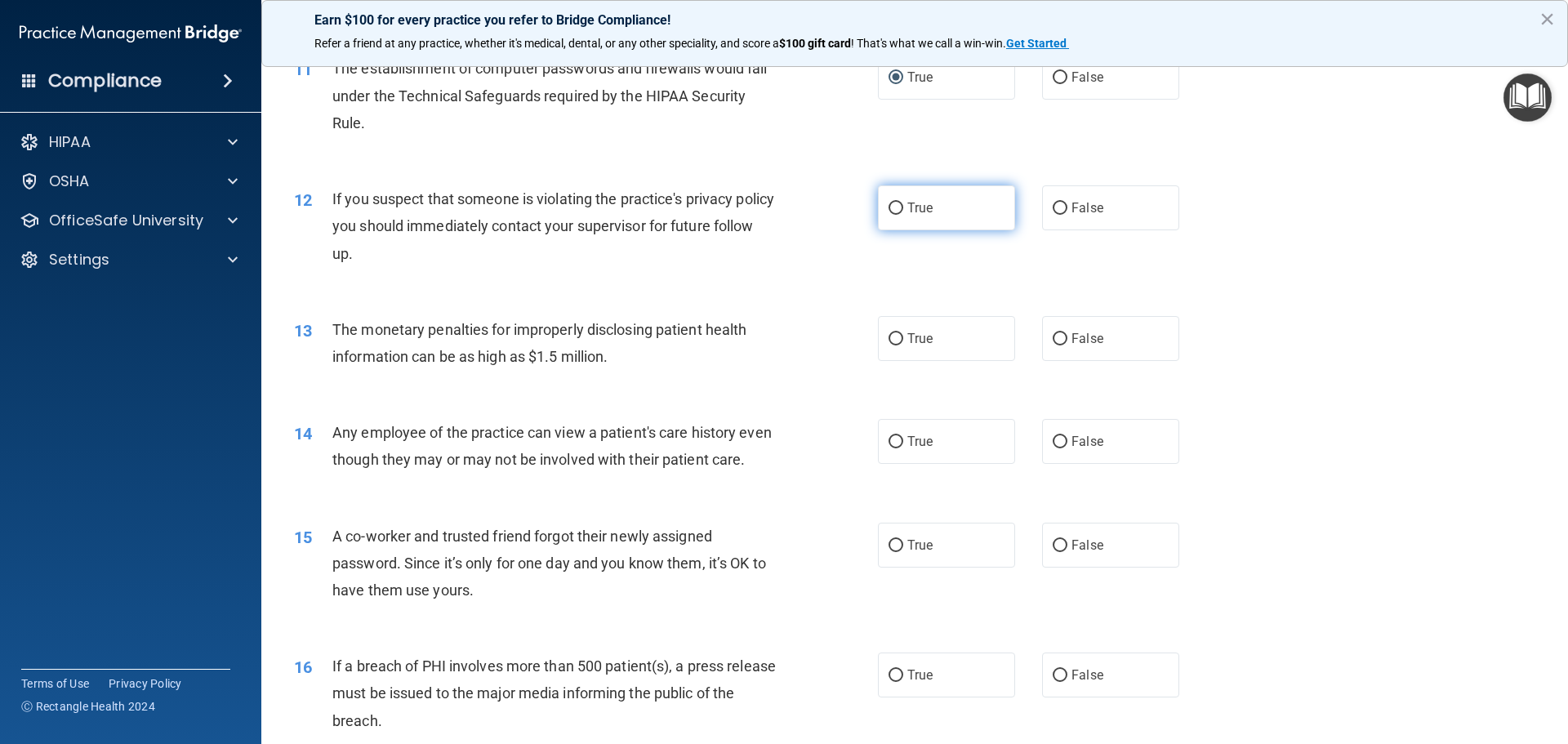
click at [889, 204] on input "True" at bounding box center [896, 208] width 15 height 12
radio input "true"
click at [1062, 339] on label "False" at bounding box center [1111, 339] width 137 height 45
click at [1062, 339] on input "False" at bounding box center [1060, 340] width 15 height 12
radio input "true"
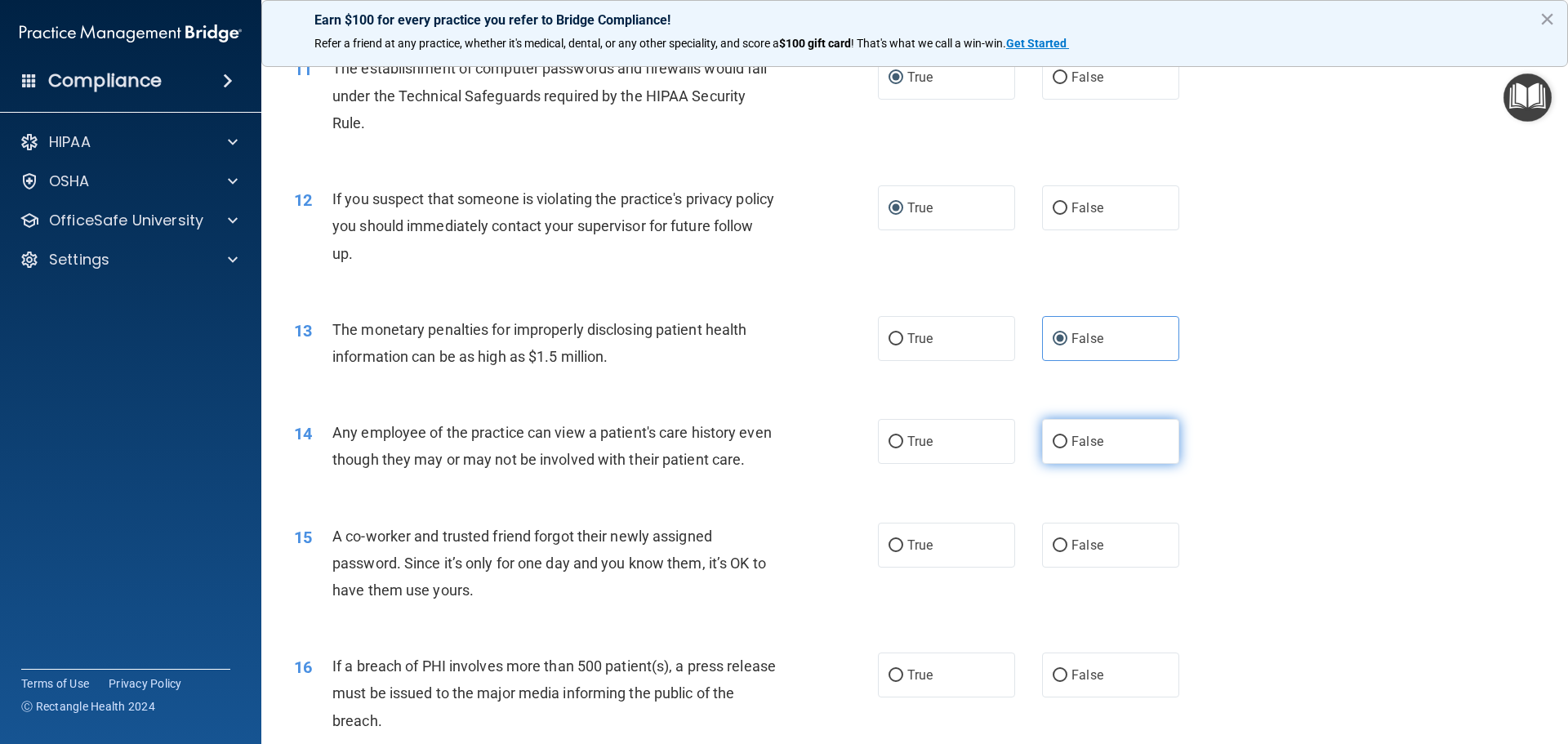
click at [1055, 443] on input "False" at bounding box center [1060, 443] width 15 height 12
radio input "true"
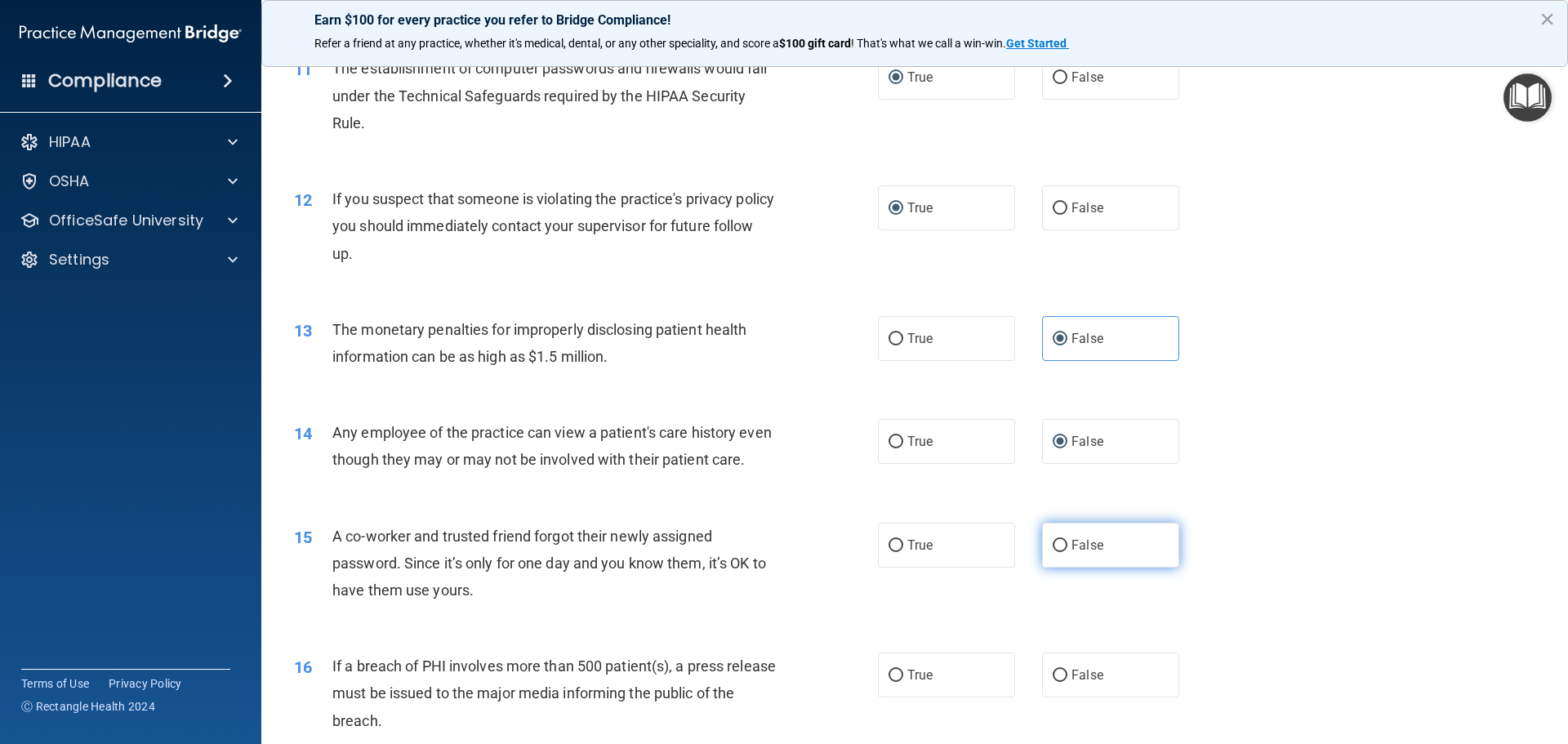
click at [1053, 553] on input "False" at bounding box center [1060, 546] width 15 height 12
radio input "true"
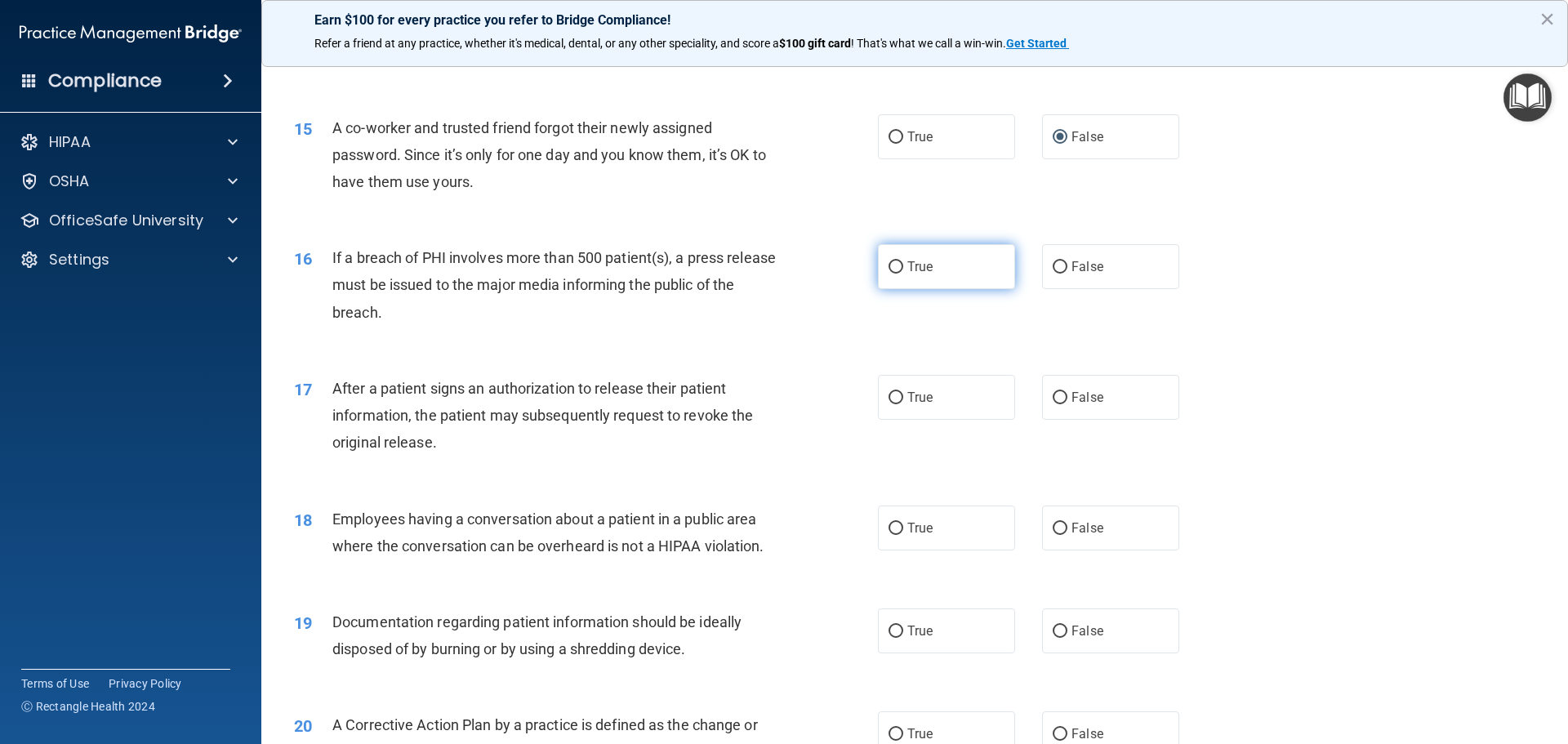
click at [891, 274] on input "True" at bounding box center [896, 267] width 15 height 12
radio input "true"
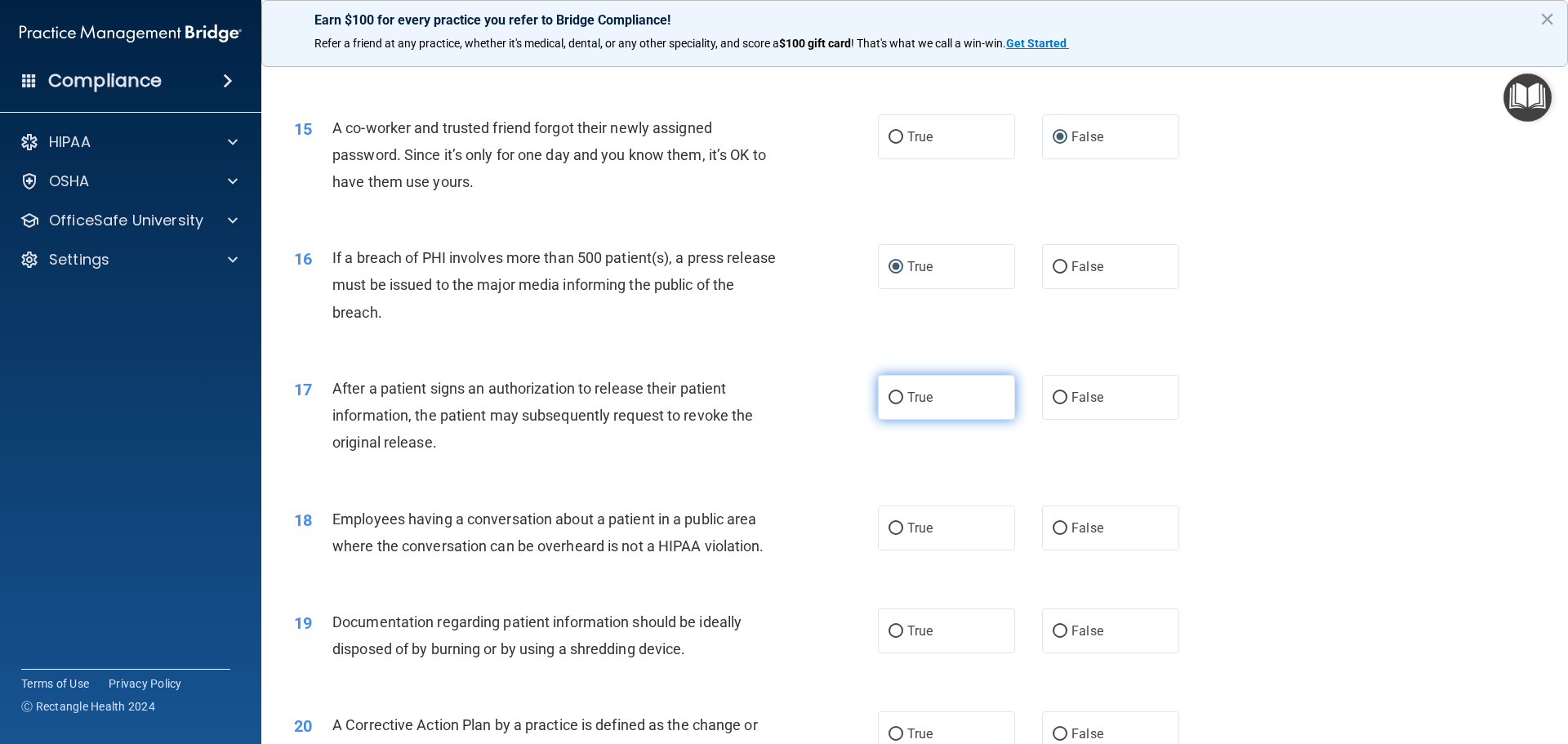
click at [889, 404] on input "True" at bounding box center [896, 399] width 15 height 12
radio input "true"
click at [1053, 535] on input "False" at bounding box center [1060, 529] width 15 height 12
radio input "true"
click at [892, 638] on input "True" at bounding box center [896, 632] width 15 height 12
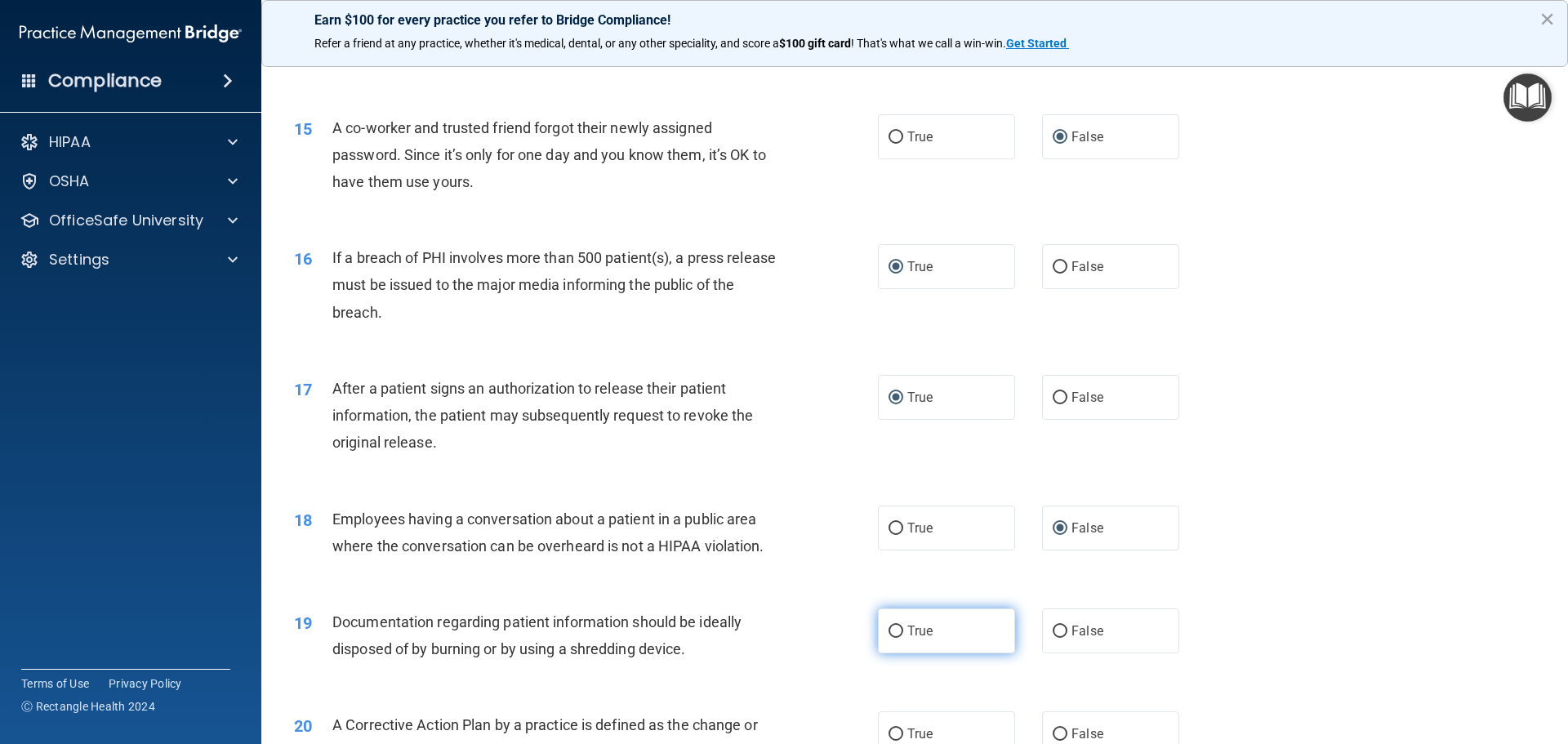
radio input "true"
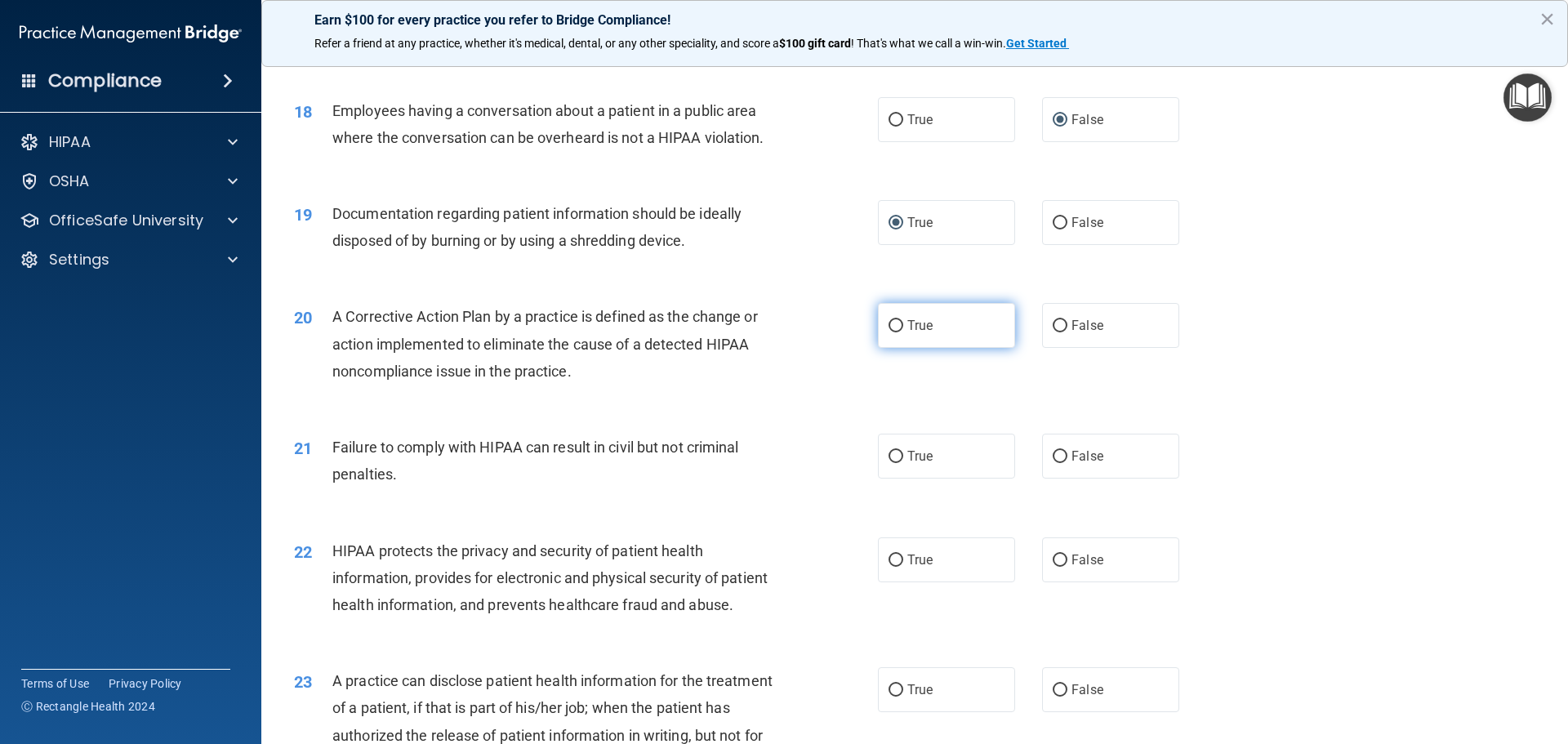
click at [891, 333] on input "True" at bounding box center [896, 326] width 15 height 12
radio input "true"
click at [1053, 463] on input "False" at bounding box center [1060, 457] width 15 height 12
radio input "true"
click at [895, 567] on input "True" at bounding box center [896, 560] width 15 height 12
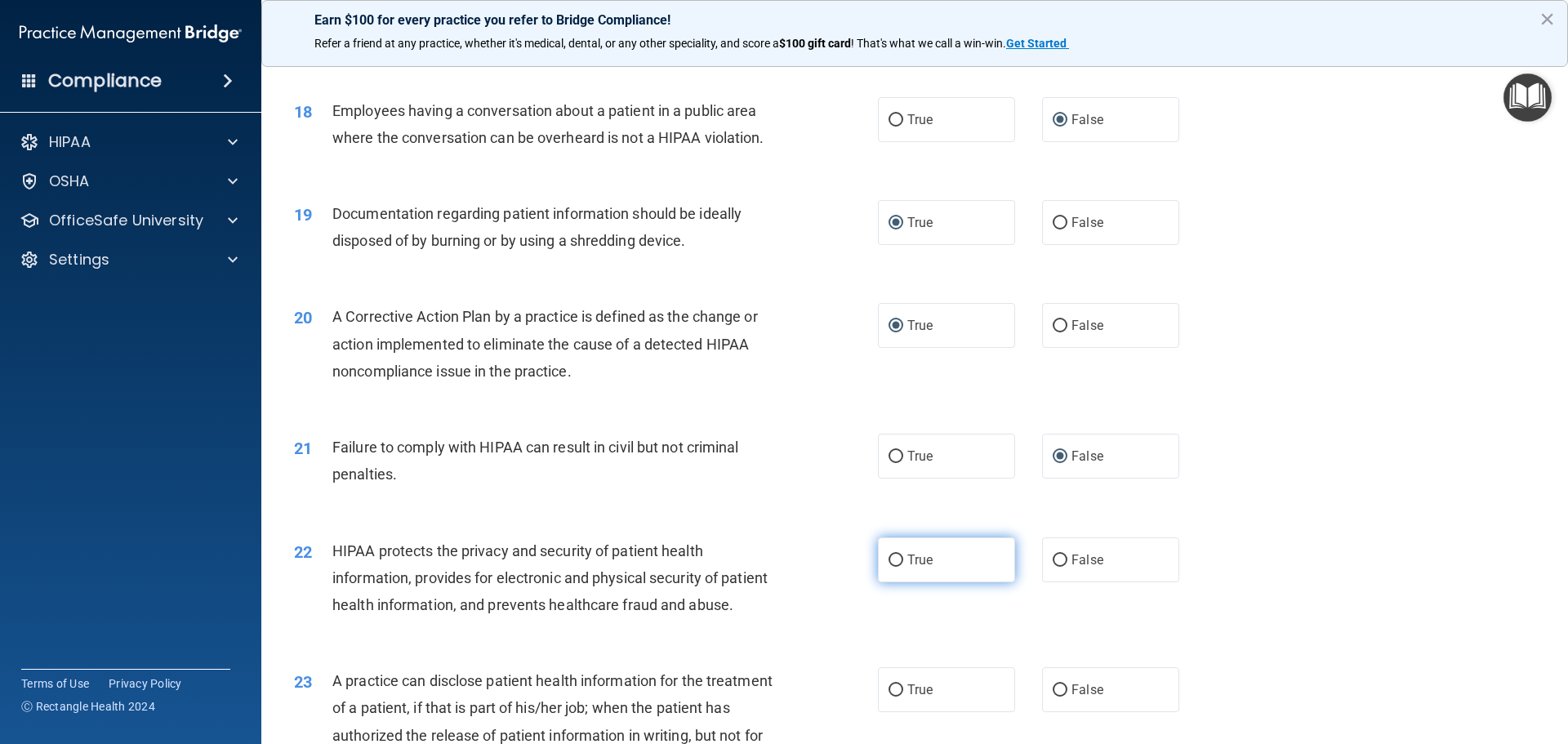
radio input "true"
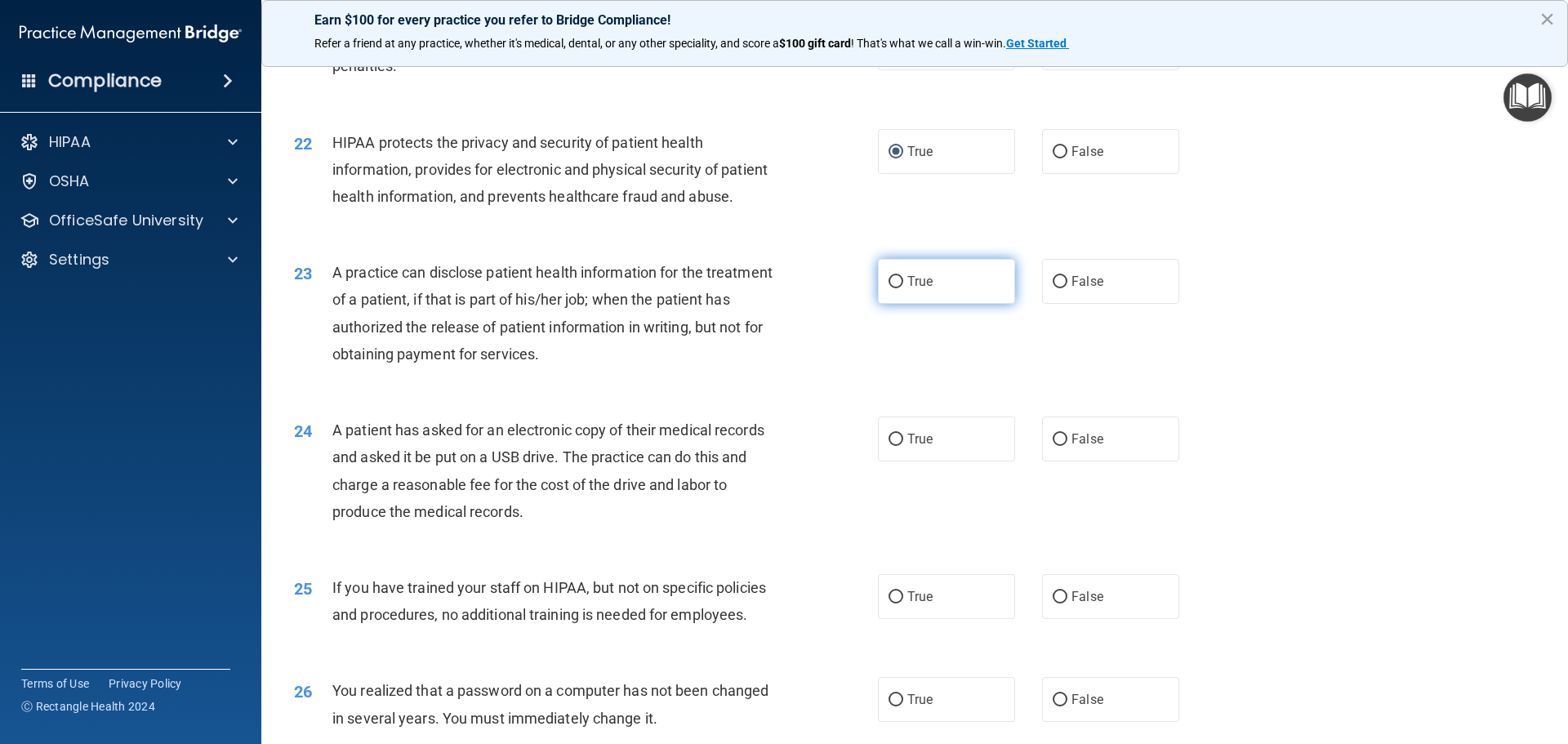
click at [890, 289] on input "True" at bounding box center [896, 282] width 15 height 12
radio input "true"
click at [1053, 447] on input "False" at bounding box center [1060, 440] width 15 height 12
radio input "true"
click at [1053, 604] on input "False" at bounding box center [1060, 598] width 15 height 12
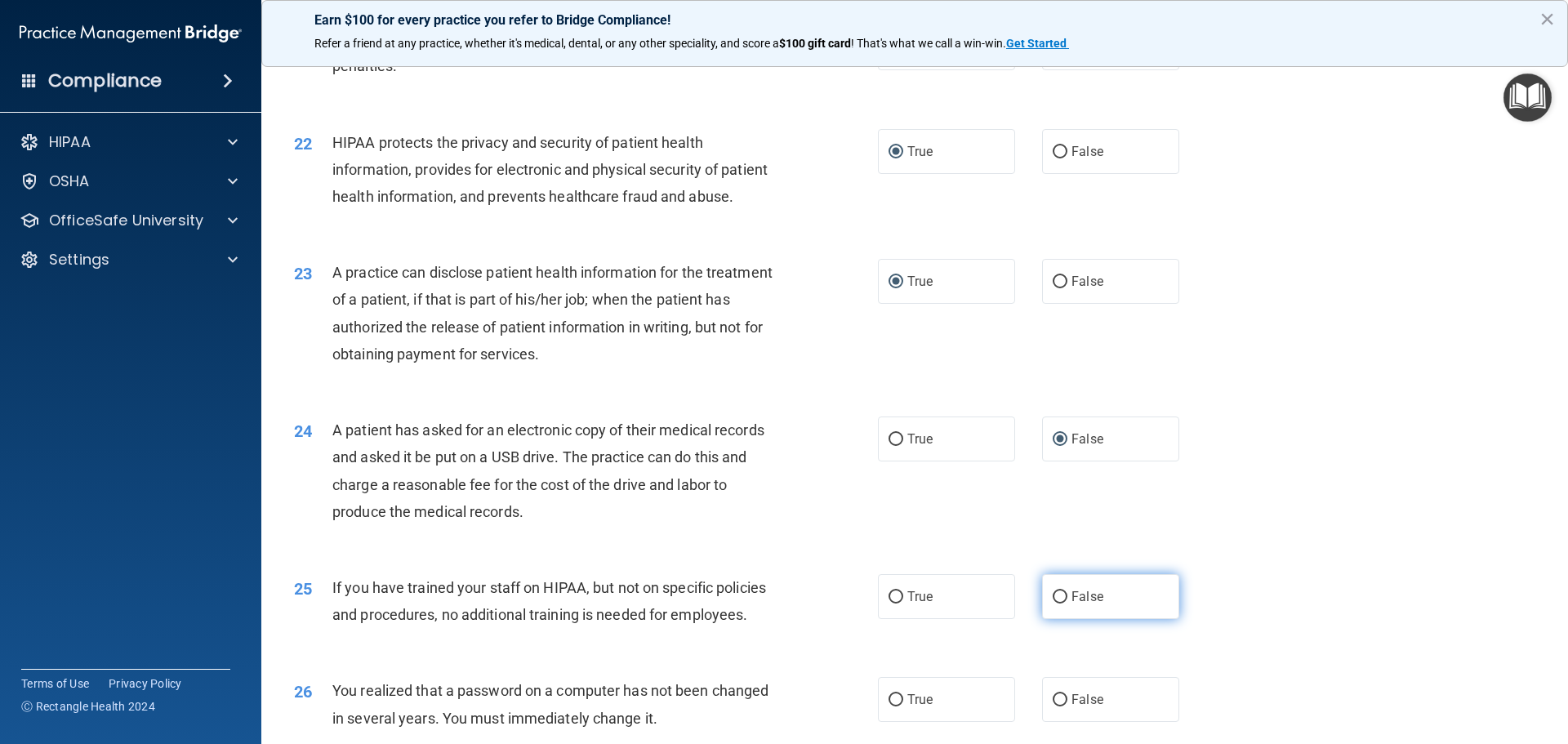
radio input "true"
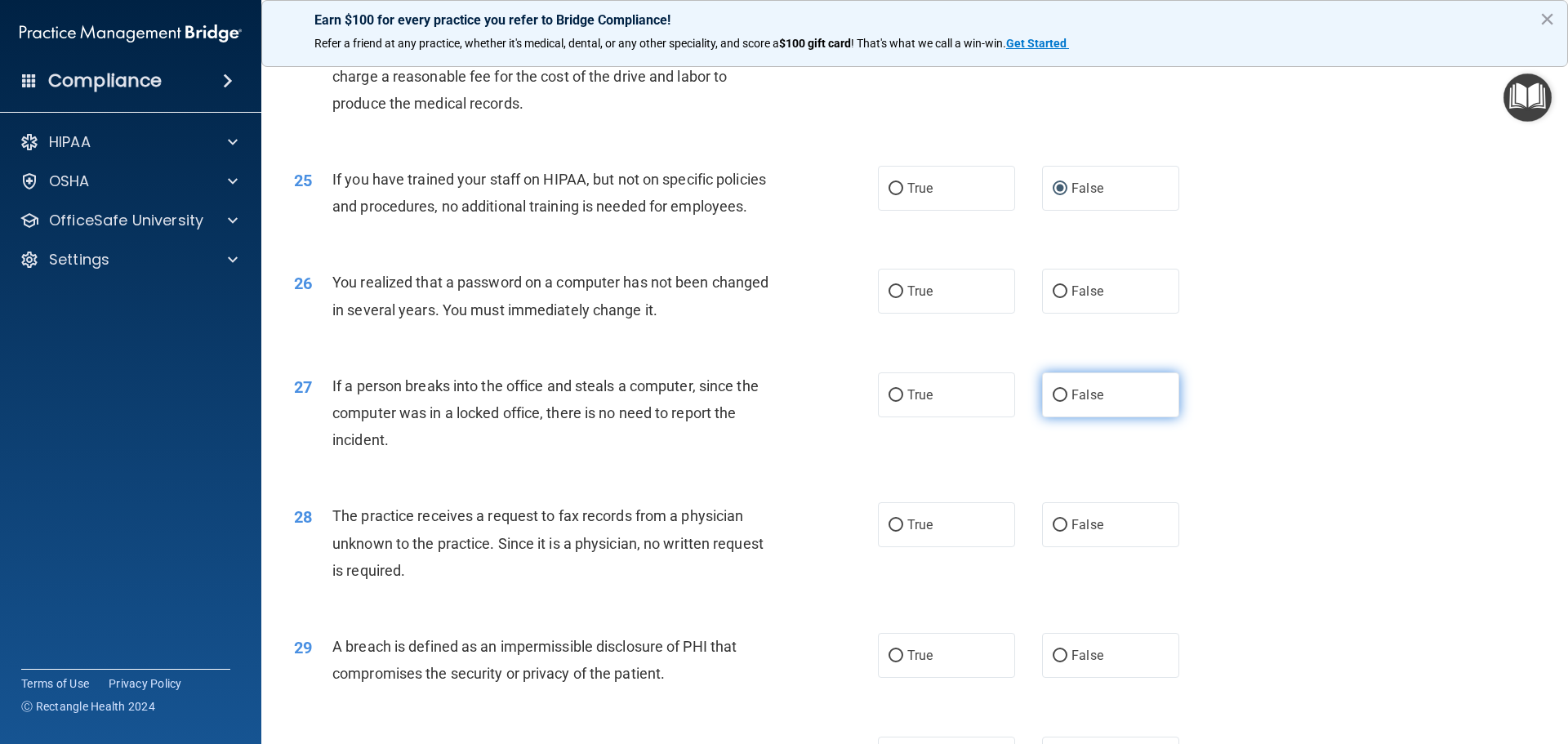
click at [1055, 402] on input "False" at bounding box center [1060, 396] width 15 height 12
radio input "true"
click at [895, 298] on input "True" at bounding box center [896, 292] width 15 height 12
radio input "true"
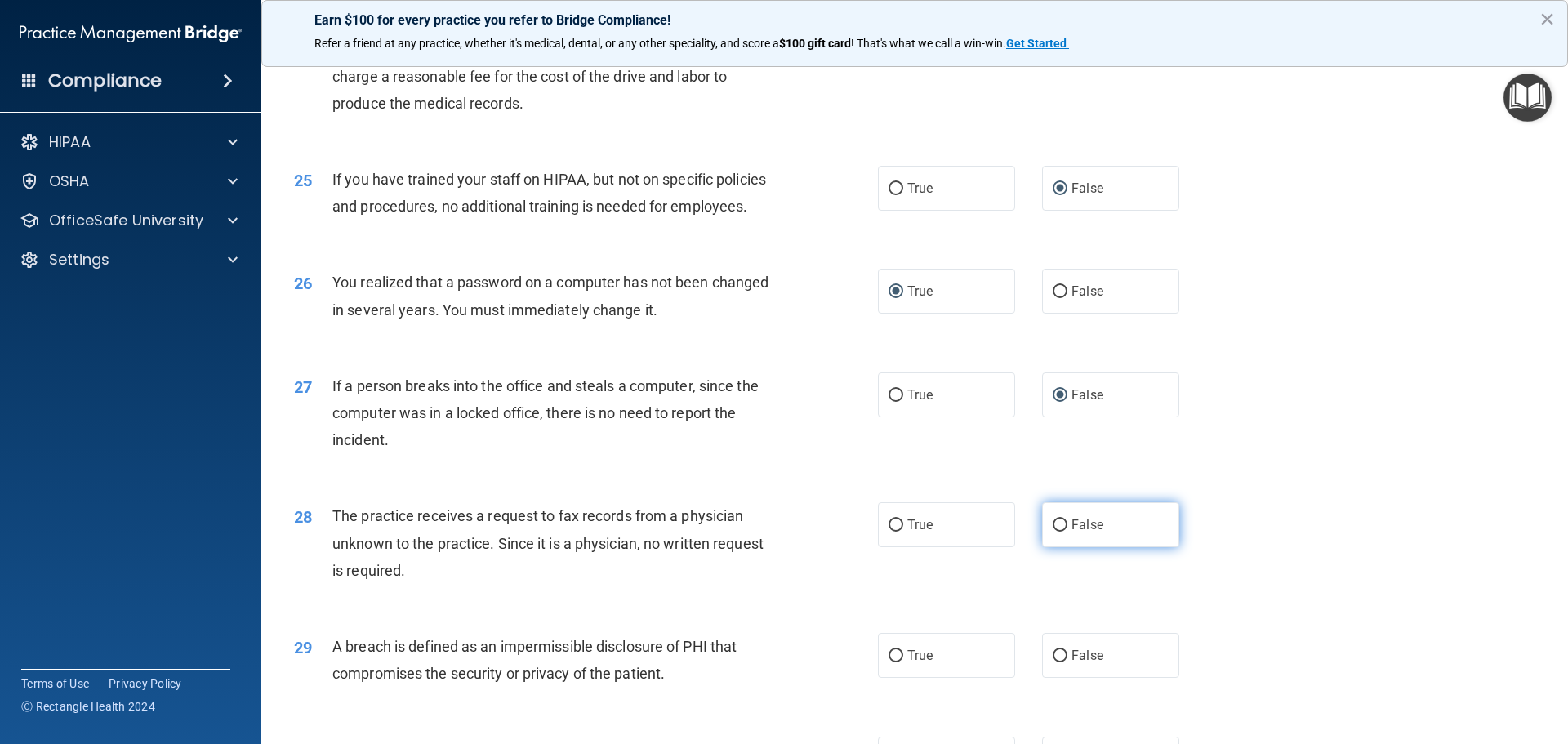
click at [1054, 532] on input "False" at bounding box center [1060, 525] width 15 height 12
radio input "true"
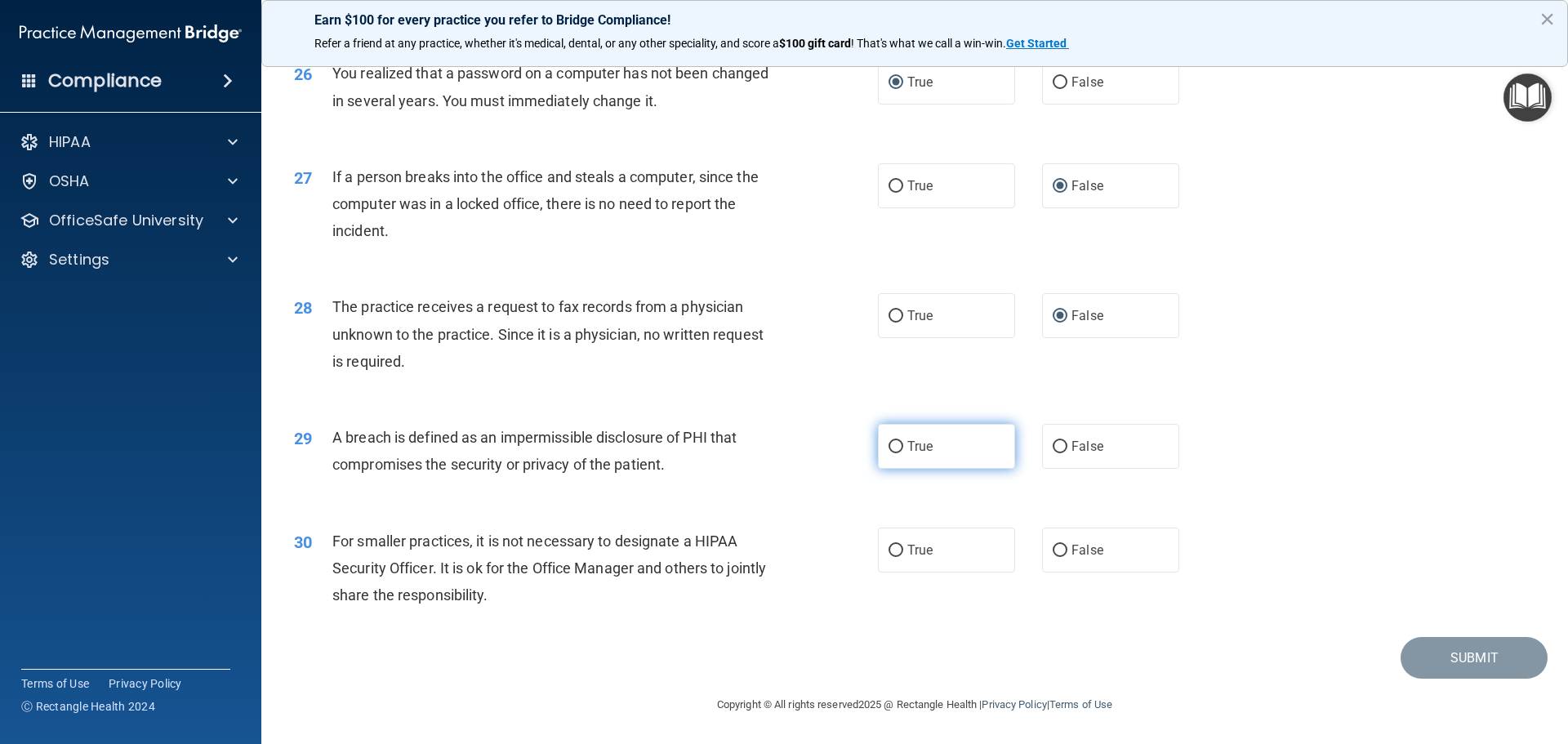
click at [890, 443] on input "True" at bounding box center [896, 448] width 15 height 12
radio input "true"
click at [1053, 547] on input "False" at bounding box center [1060, 551] width 15 height 12
radio input "true"
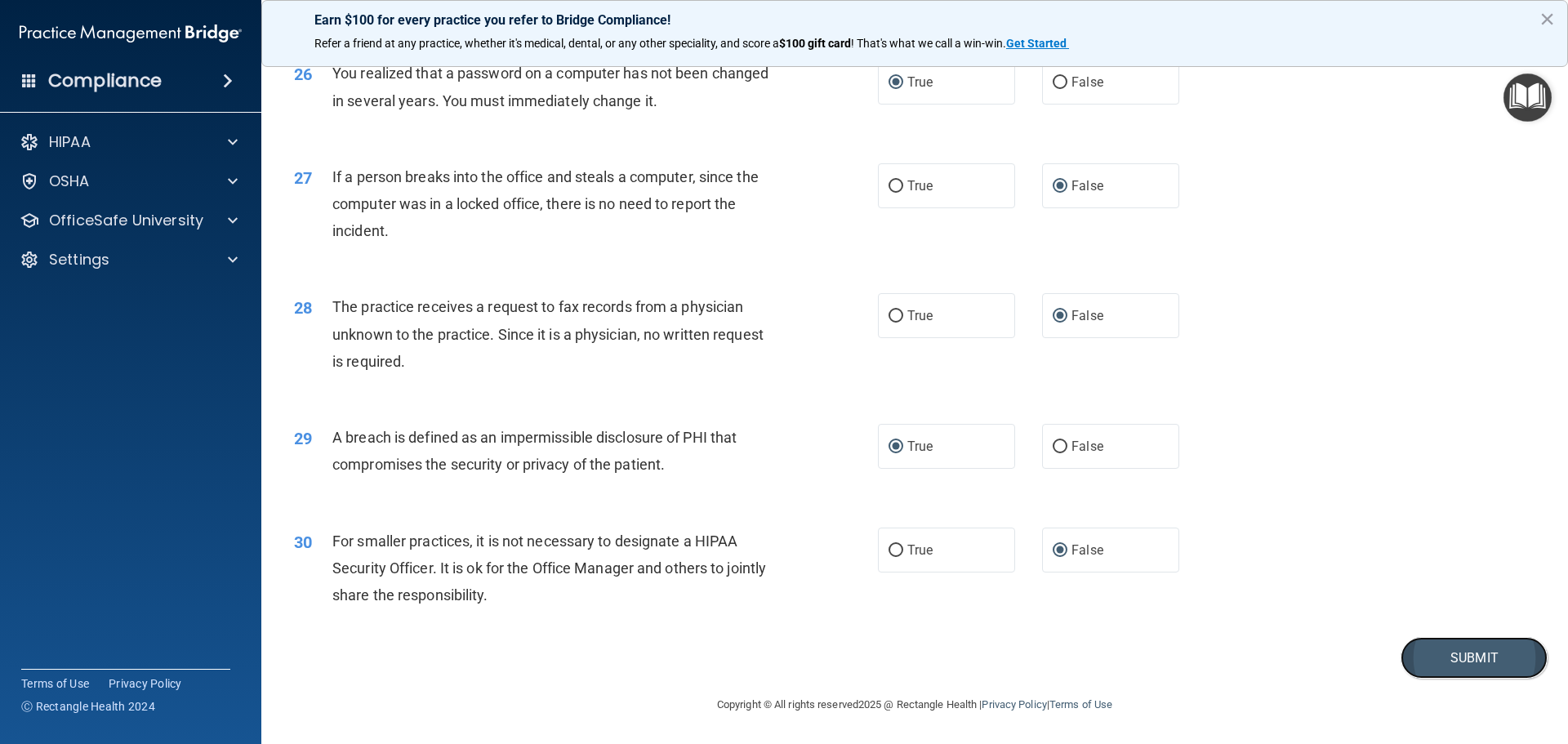
click at [1455, 655] on button "Submit" at bounding box center [1475, 658] width 147 height 41
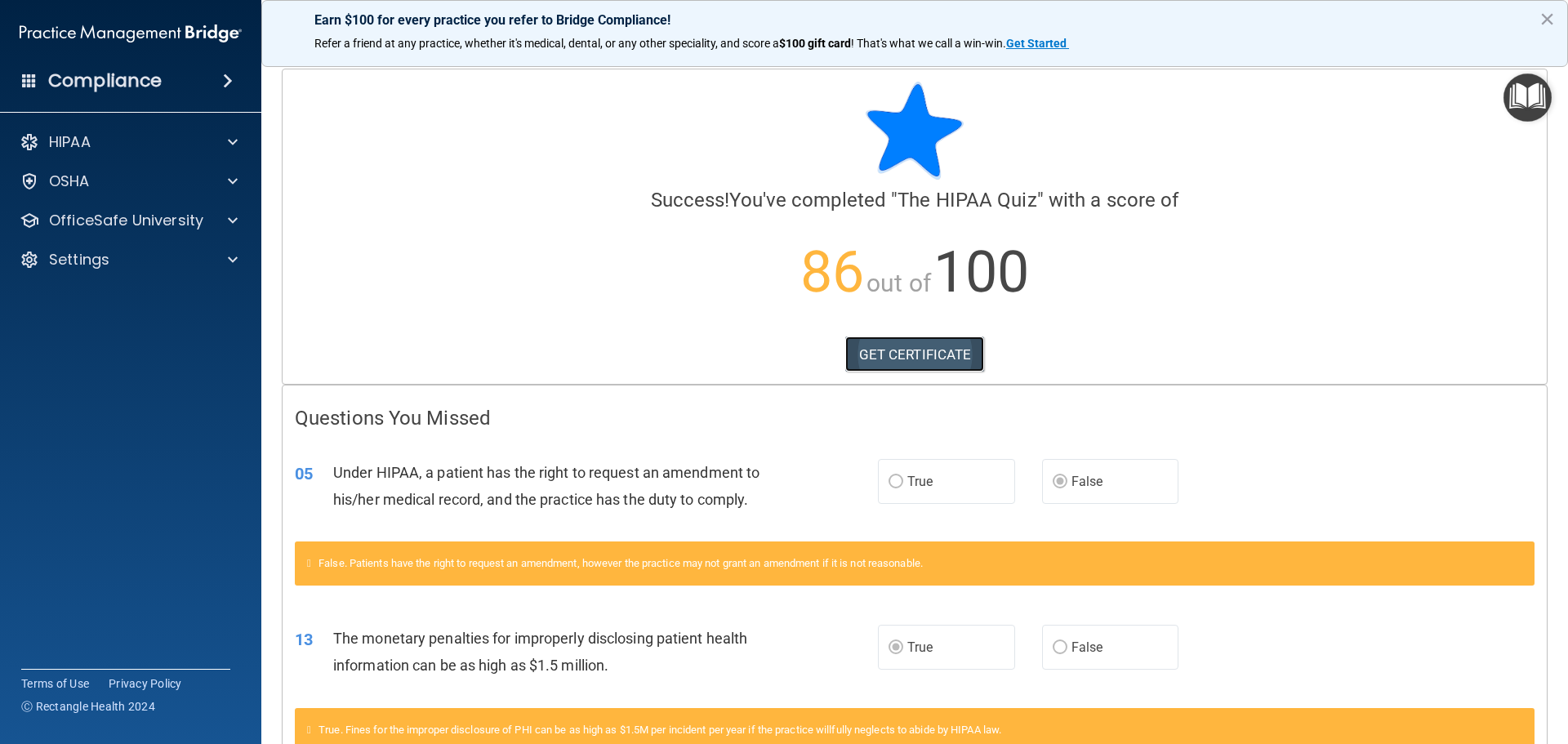
click at [916, 347] on link "GET CERTIFICATE" at bounding box center [915, 354] width 139 height 36
click at [82, 177] on p "OSHA" at bounding box center [70, 182] width 41 height 20
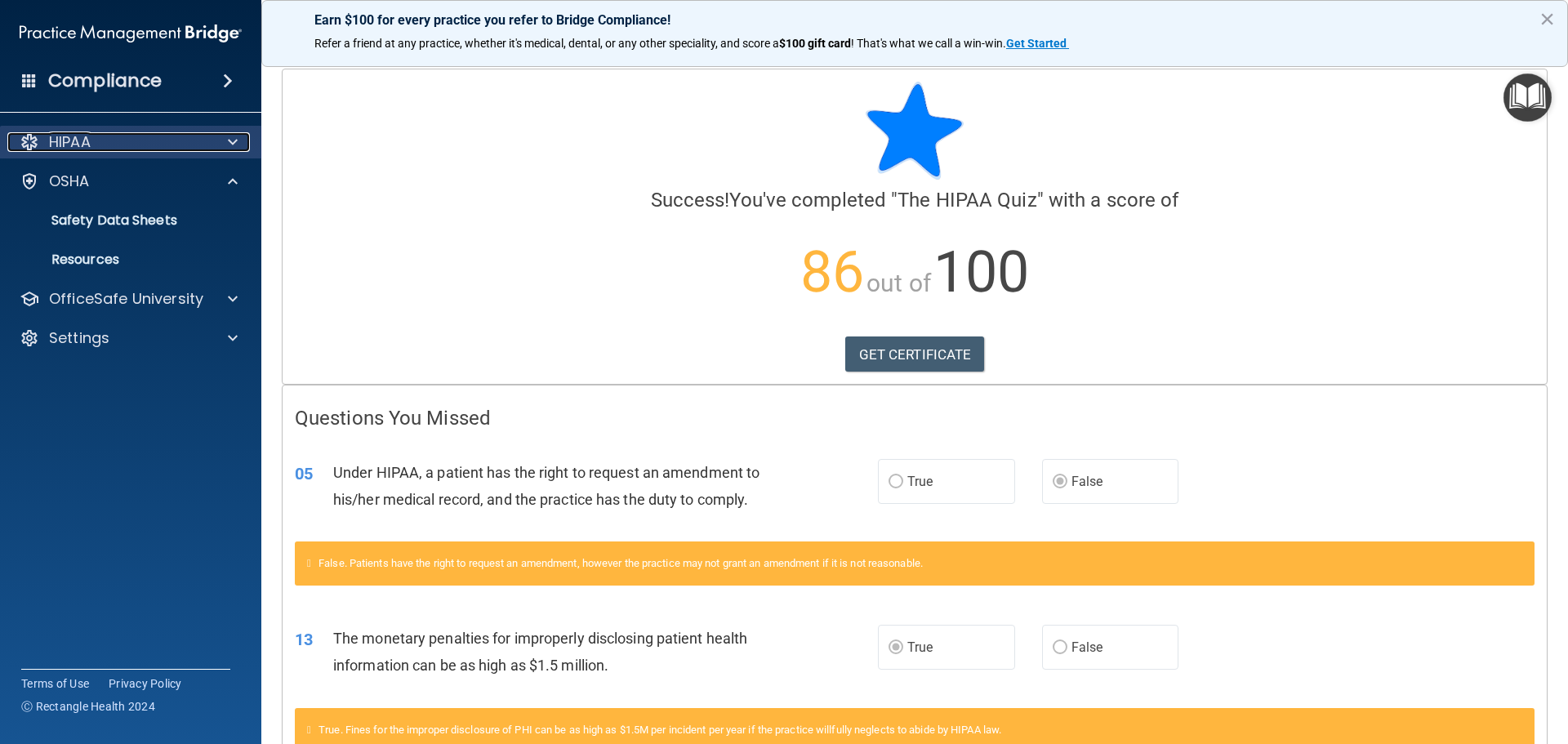
click at [232, 139] on span at bounding box center [233, 142] width 10 height 20
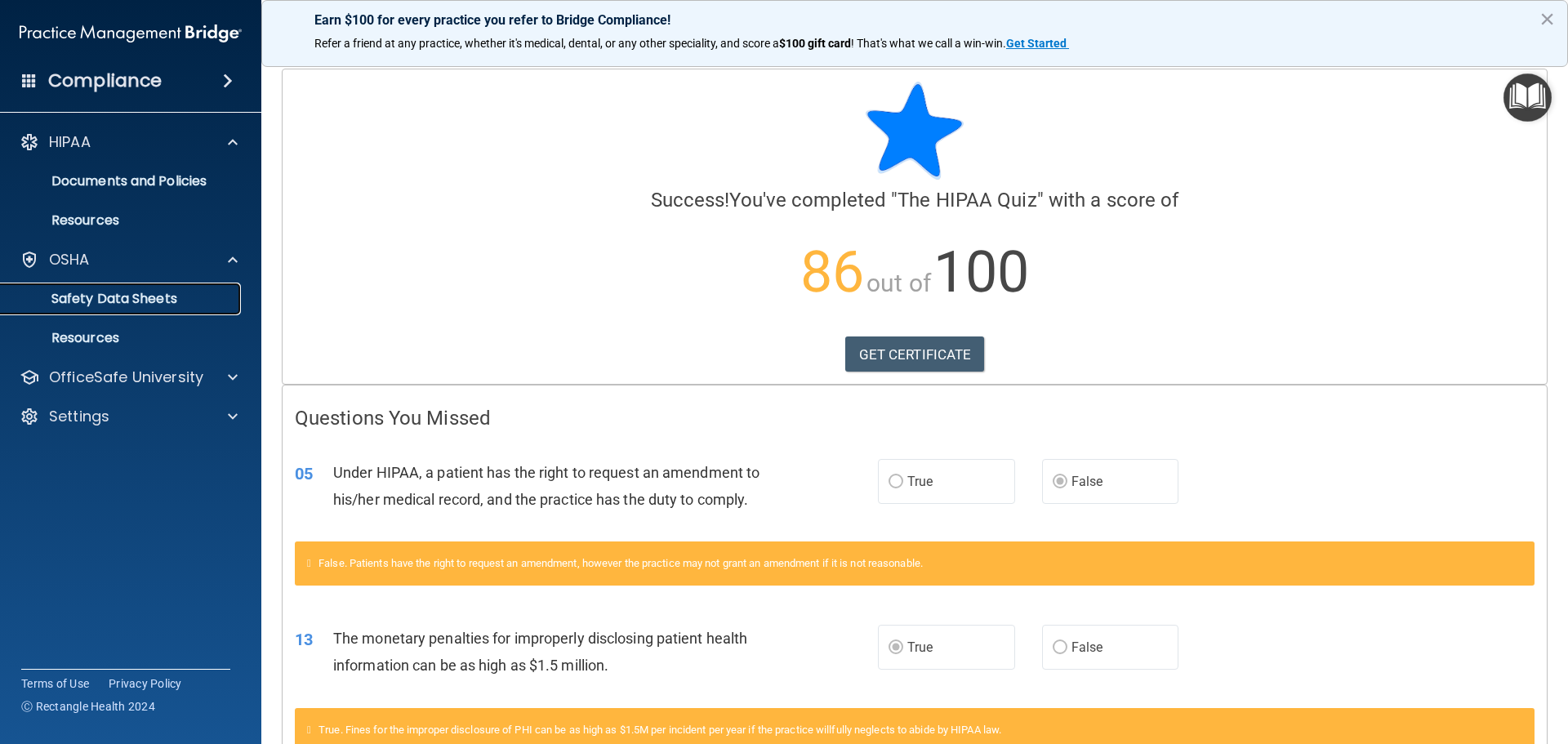
click at [145, 300] on p "Safety Data Sheets" at bounding box center [122, 298] width 223 height 17
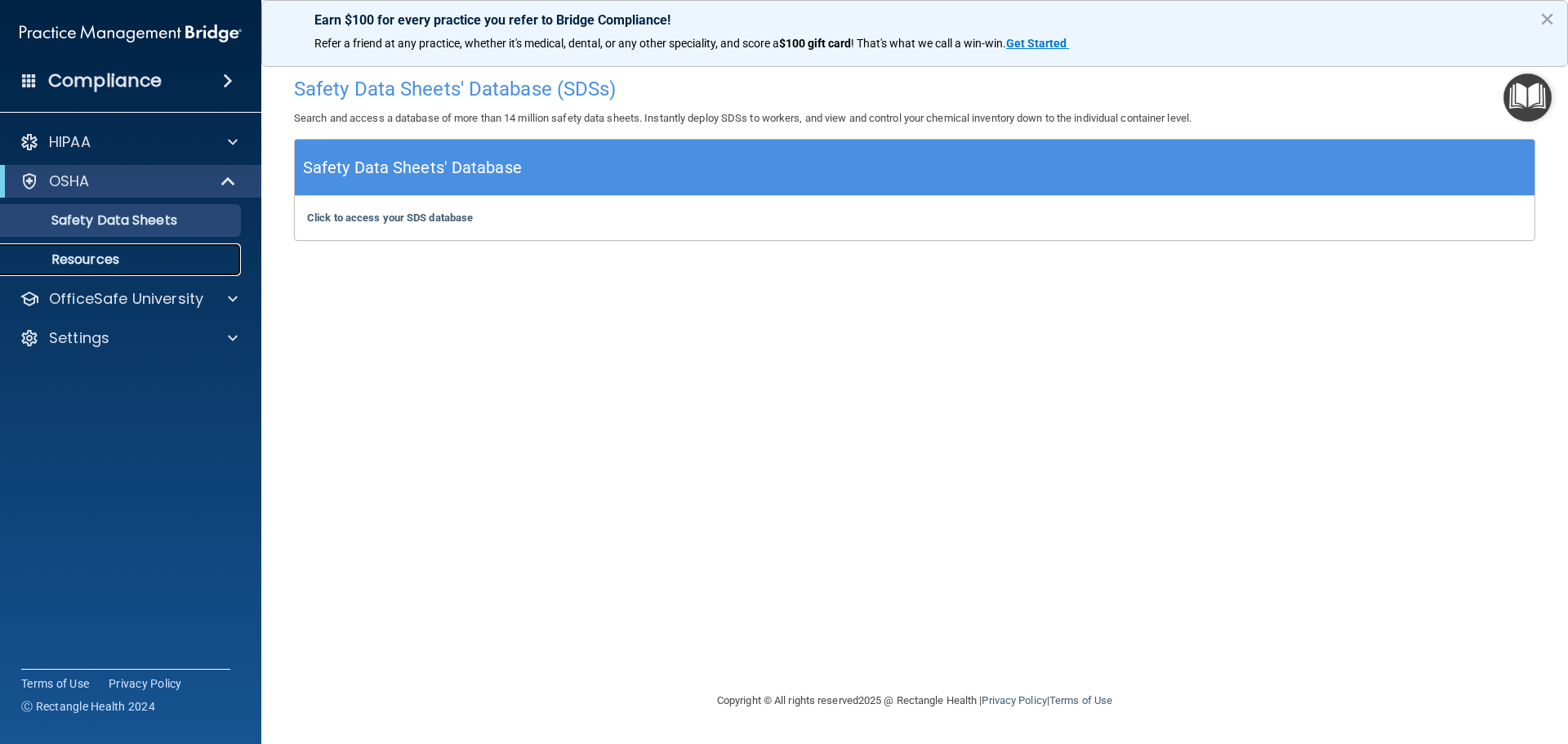
click at [92, 261] on p "Resources" at bounding box center [122, 259] width 223 height 17
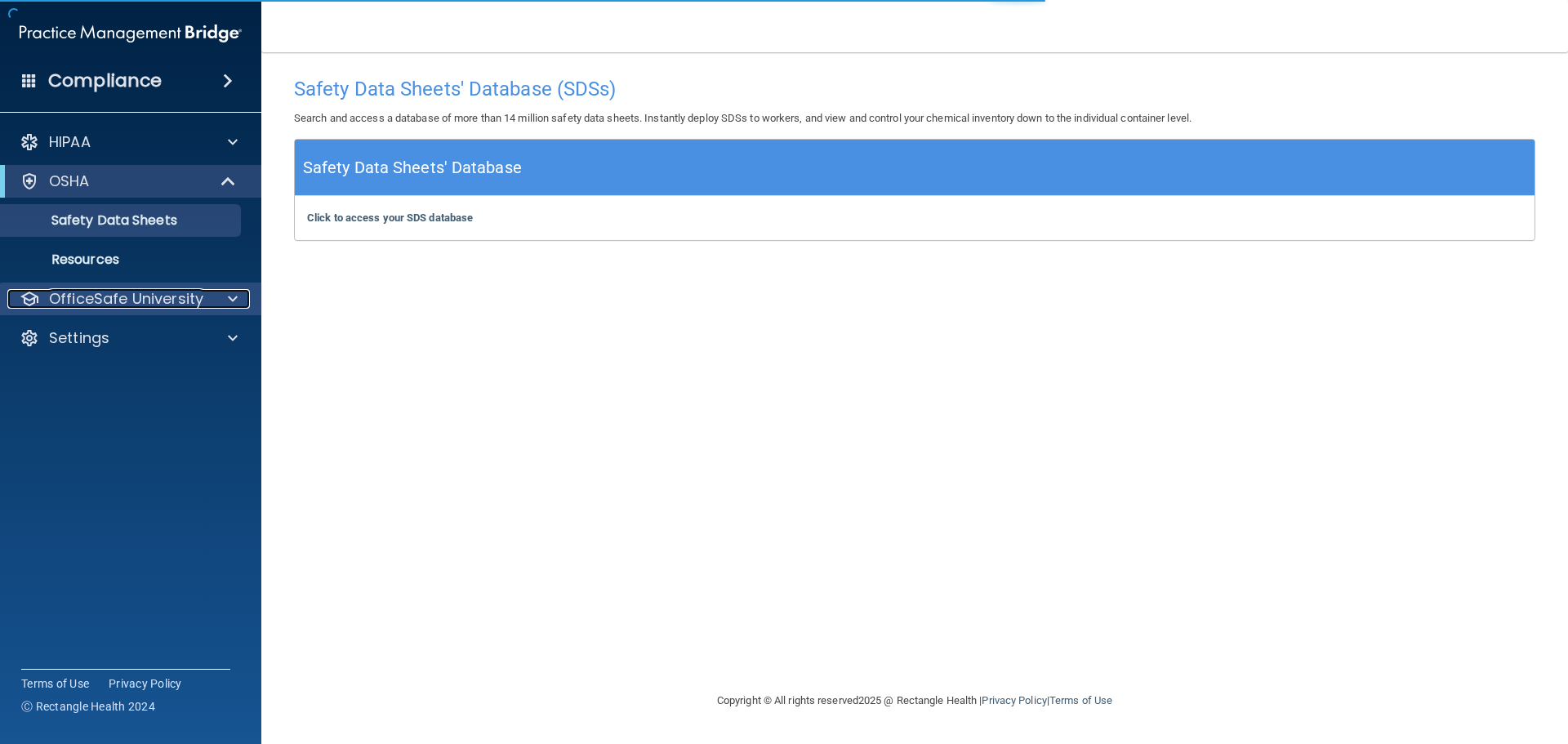
click at [139, 292] on p "OfficeSafe University" at bounding box center [126, 299] width 154 height 20
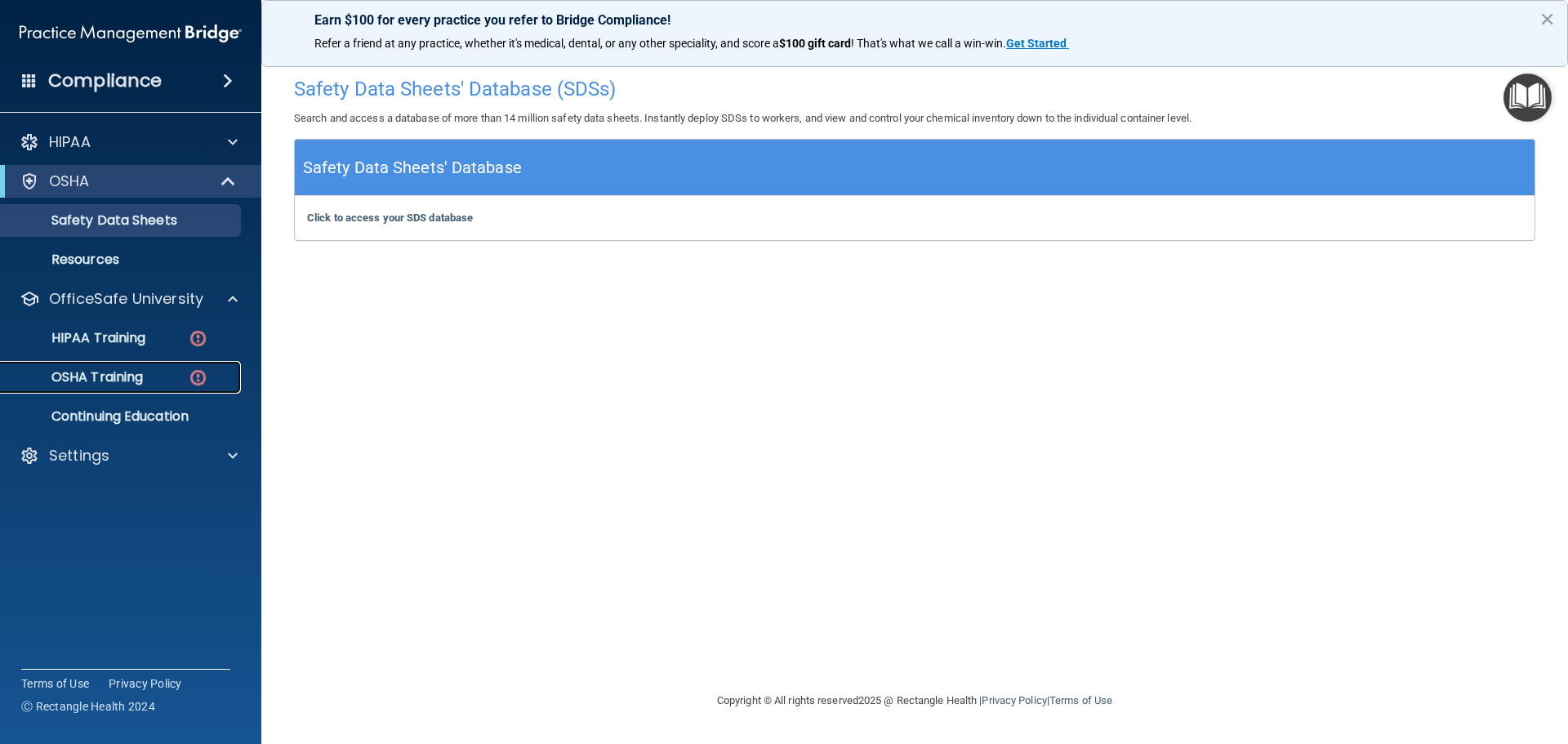
click at [115, 373] on p "OSHA Training" at bounding box center [77, 377] width 132 height 17
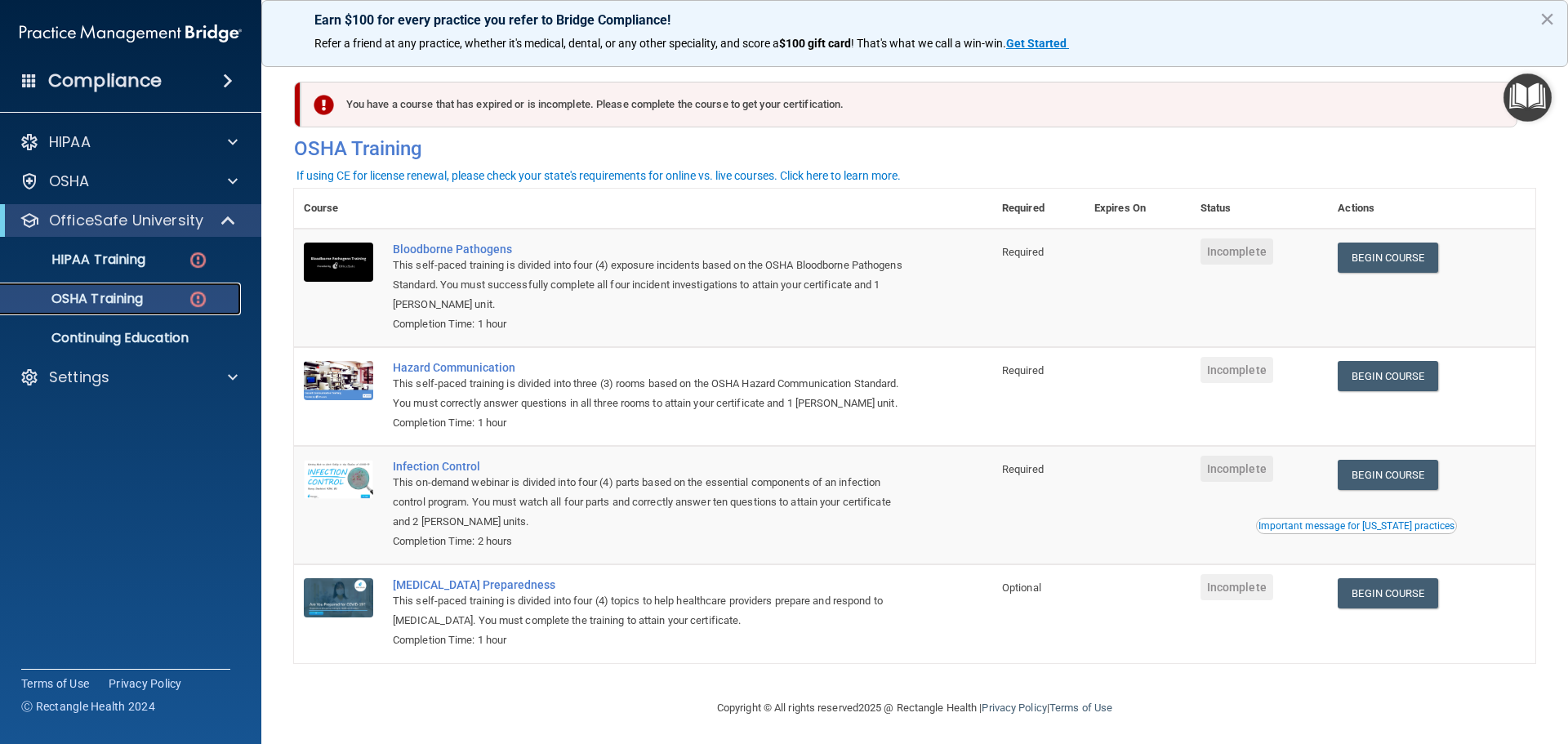
scroll to position [27, 0]
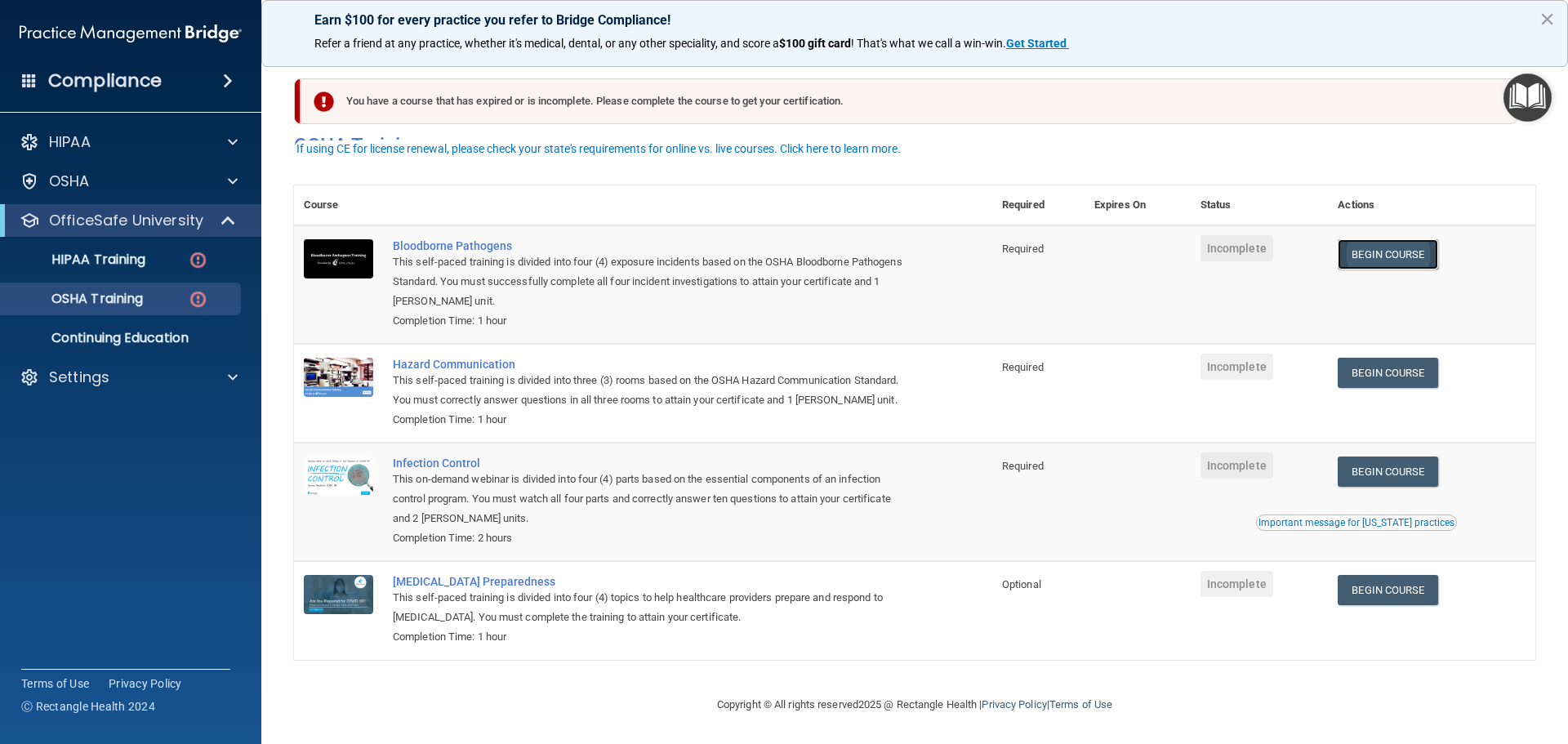
click at [1386, 239] on link "Begin Course" at bounding box center [1388, 254] width 100 height 30
